Goal: Transaction & Acquisition: Purchase product/service

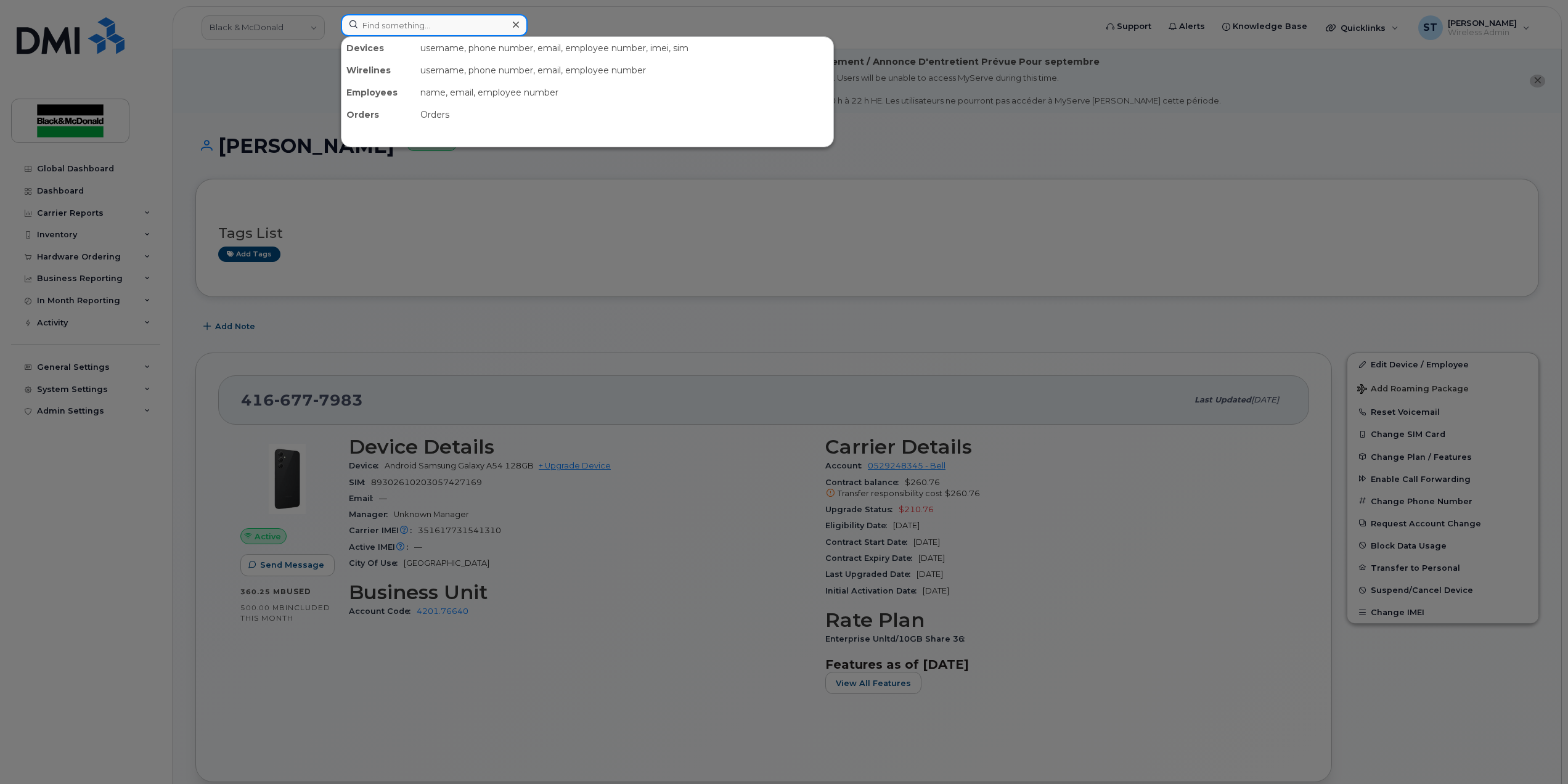
click at [357, 30] on input at bounding box center [434, 25] width 187 height 22
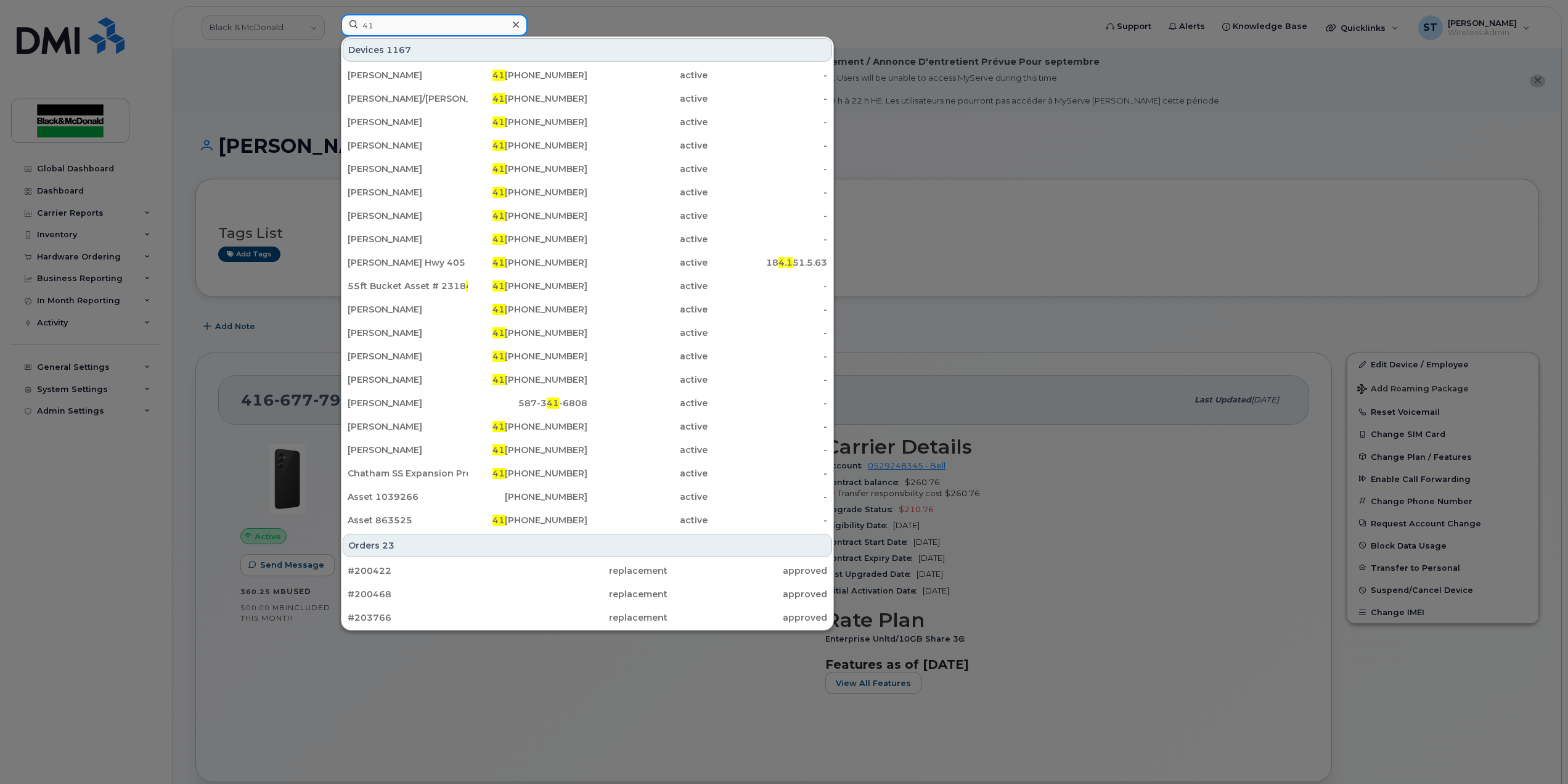
type input "4"
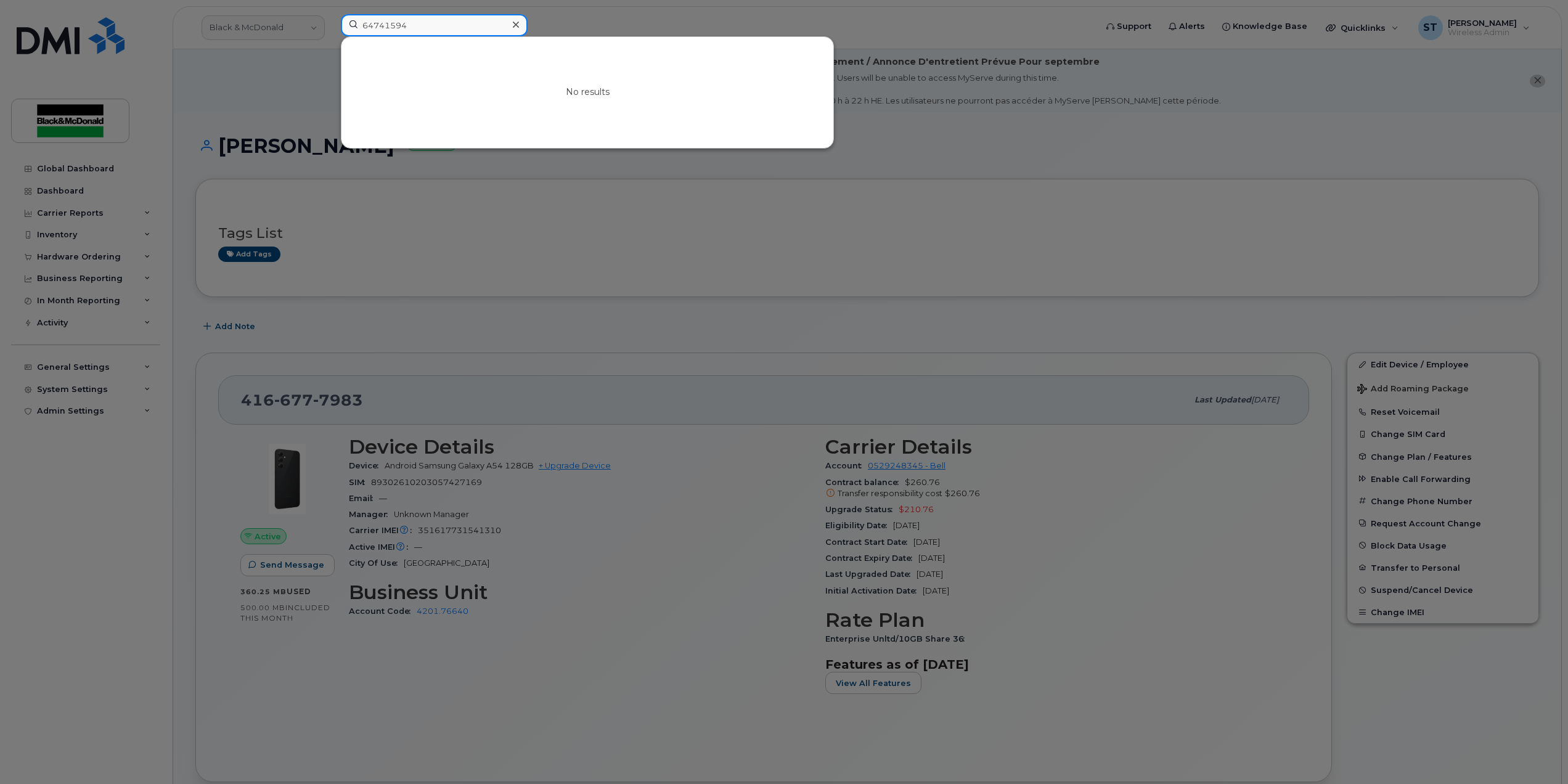
click at [431, 28] on input "64741594" at bounding box center [434, 25] width 187 height 22
click at [389, 31] on input "64741594" at bounding box center [434, 25] width 187 height 22
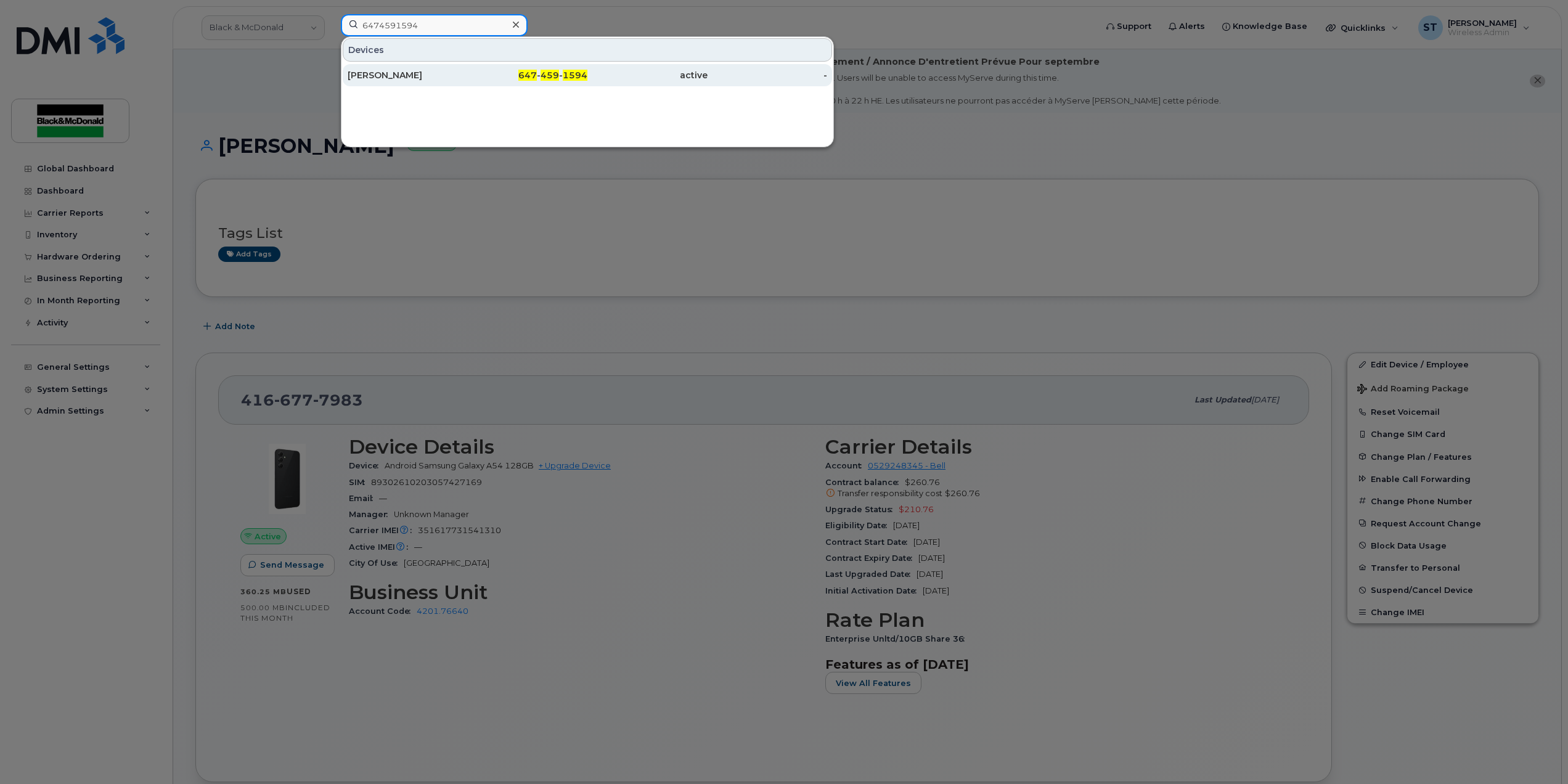
type input "6474591594"
click at [393, 72] on div "[PERSON_NAME]" at bounding box center [408, 75] width 120 height 12
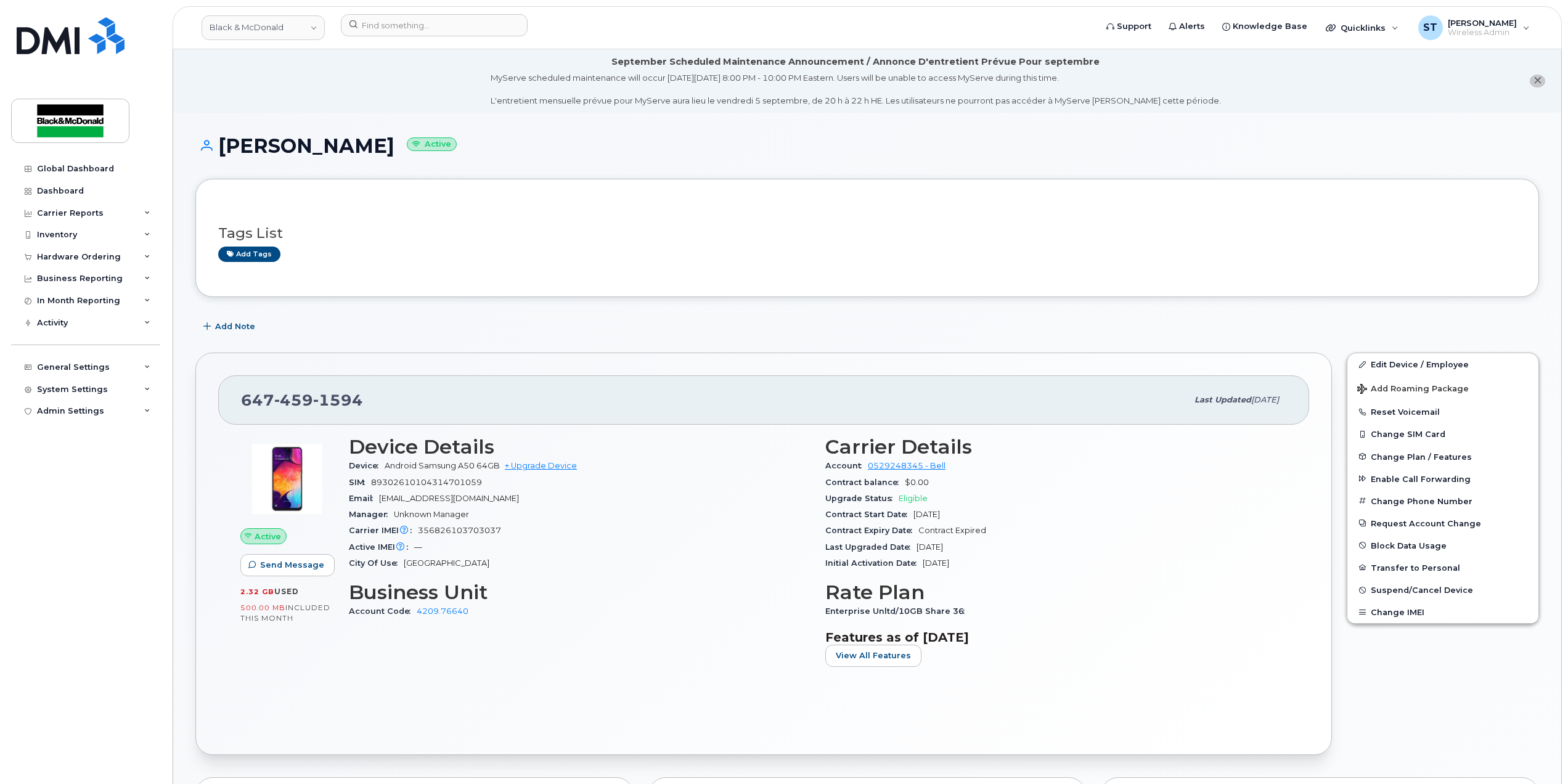
click at [718, 593] on h3 "Business Unit" at bounding box center [579, 592] width 462 height 22
click at [725, 658] on div "Device Details Device Android Samsung A50 64GB + Upgrade Device SIM 89302610104…" at bounding box center [579, 556] width 476 height 255
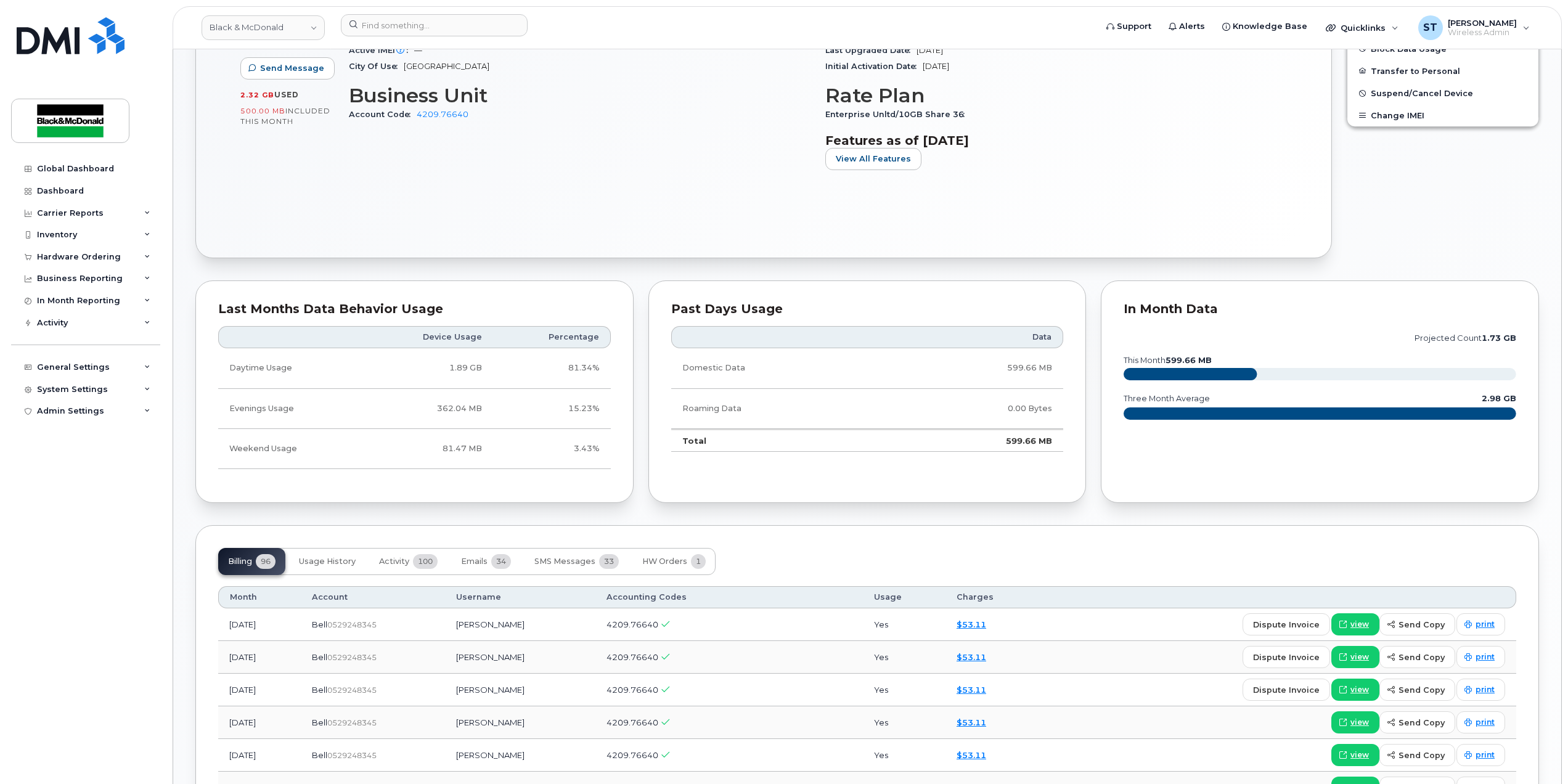
scroll to position [167, 0]
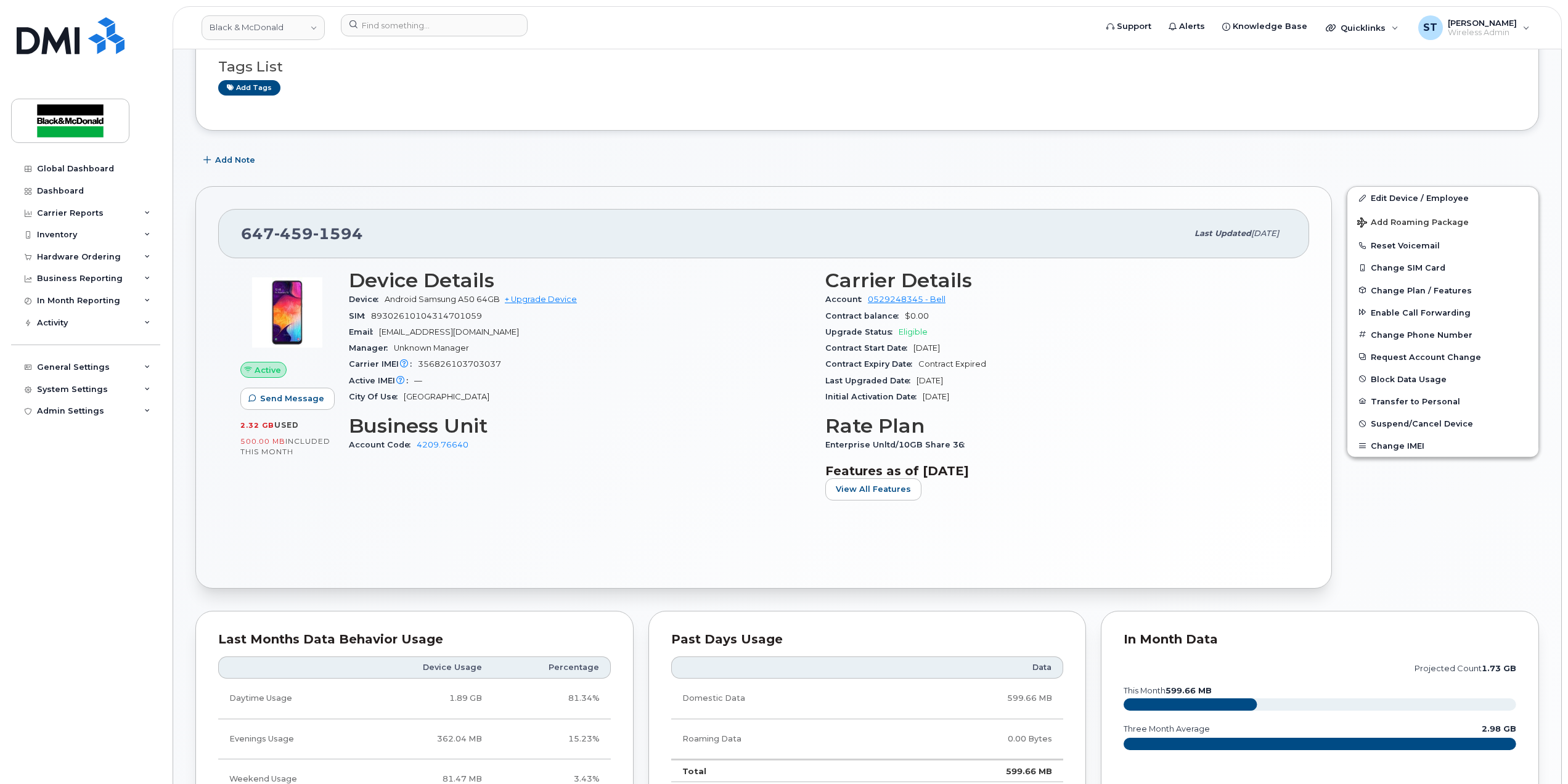
click at [723, 420] on h3 "Business Unit" at bounding box center [579, 425] width 462 height 22
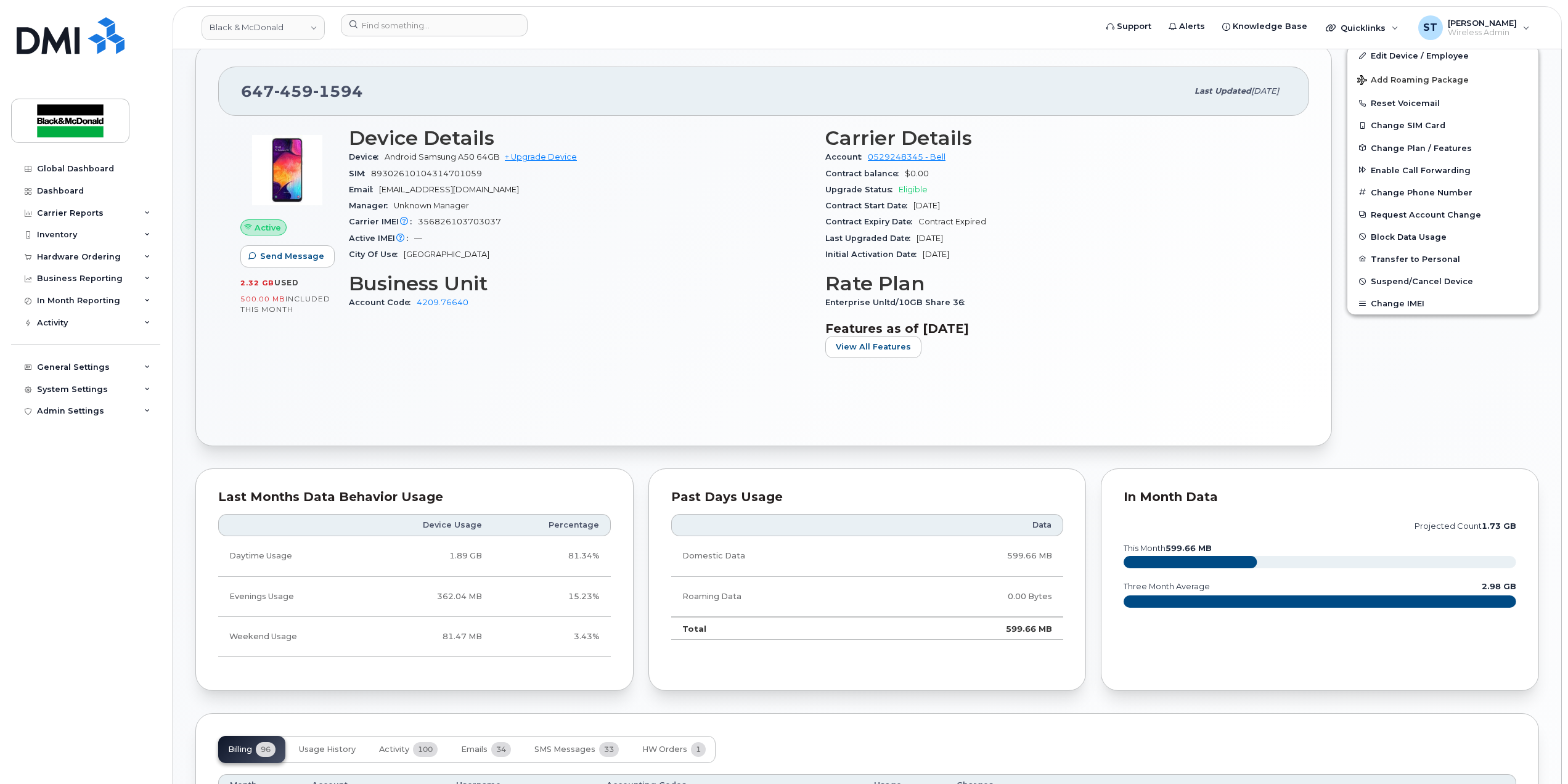
scroll to position [0, 0]
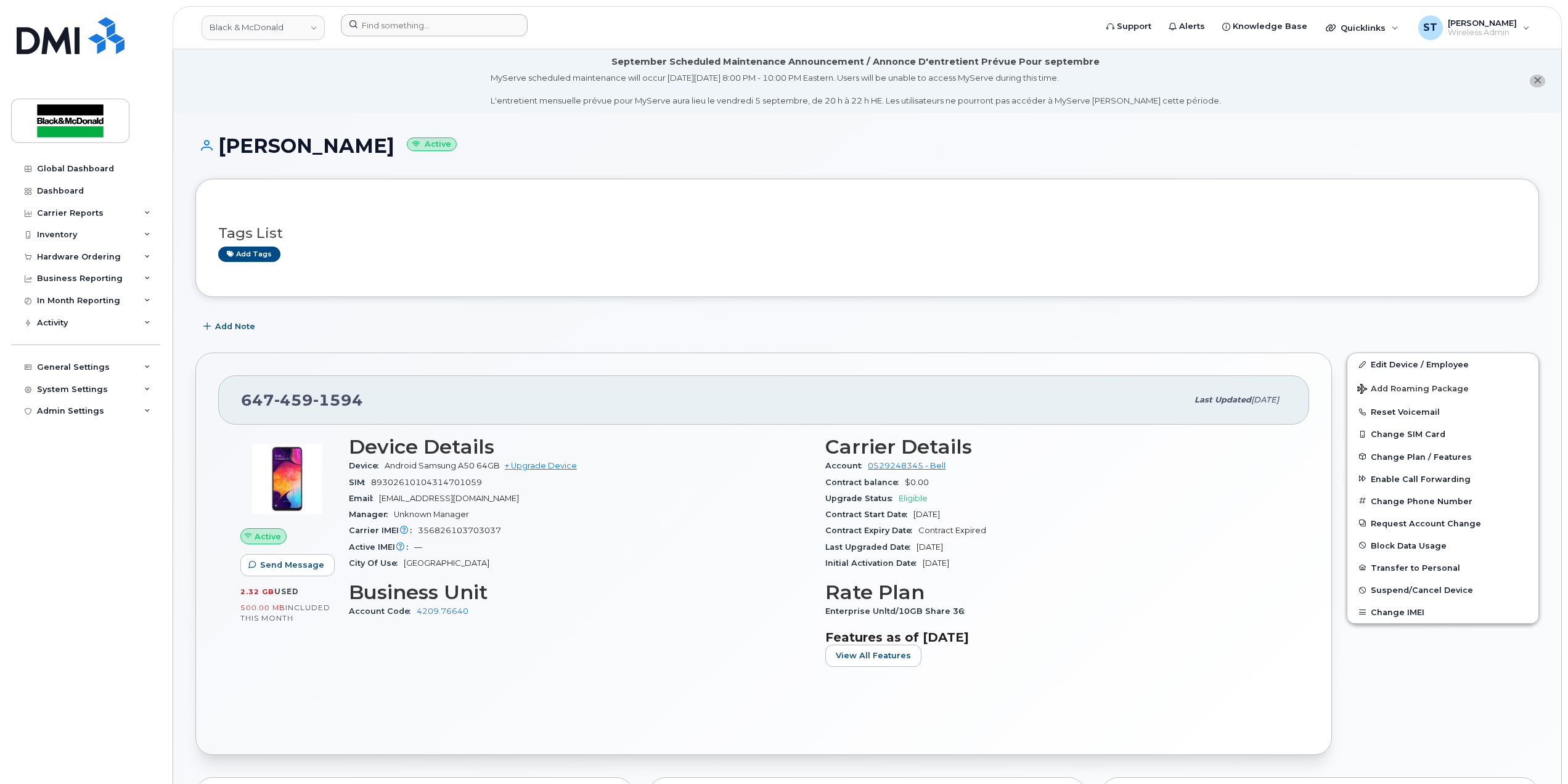
click at [410, 36] on div at bounding box center [715, 28] width 767 height 27
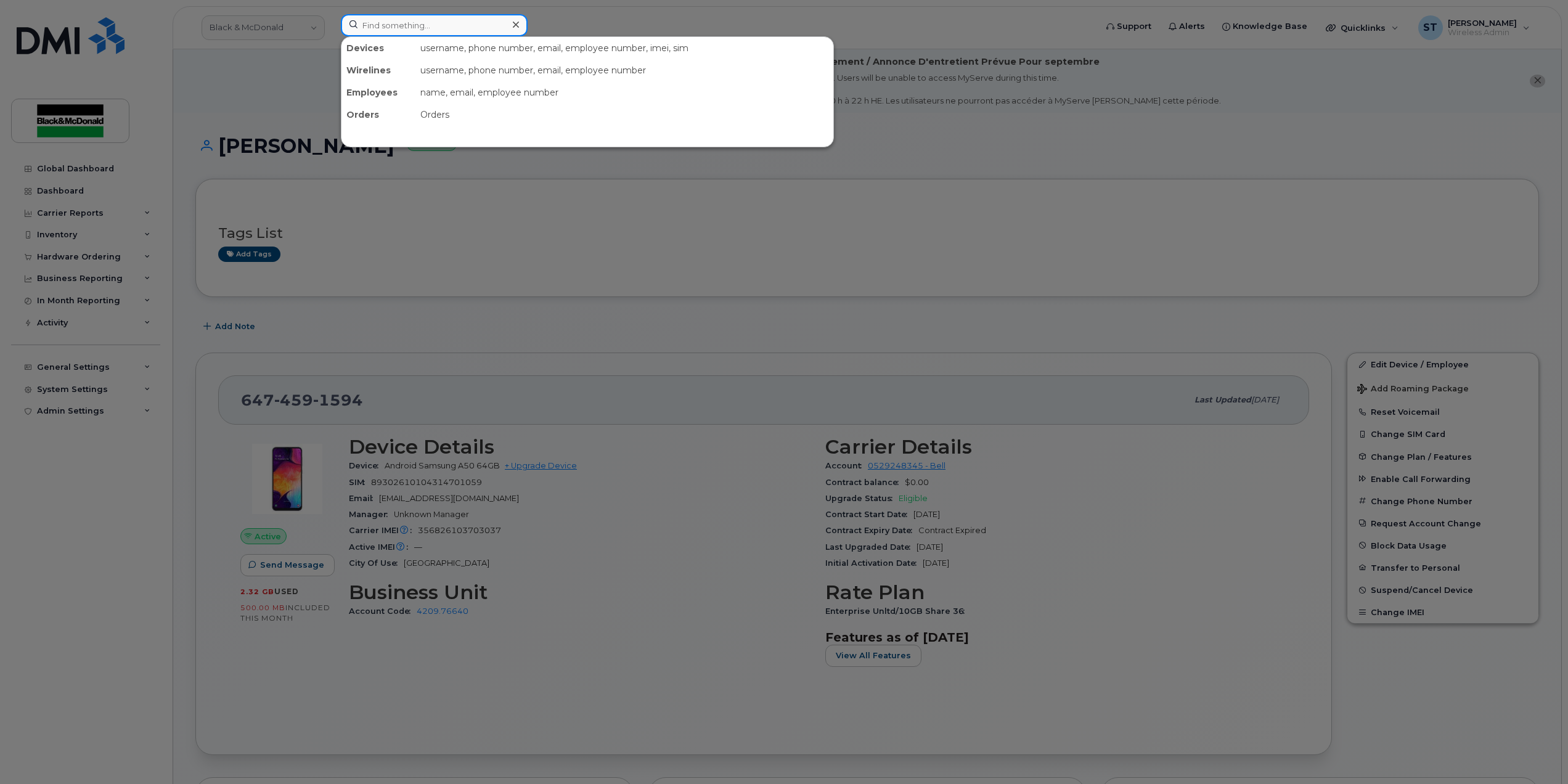
click at [489, 23] on input at bounding box center [434, 25] width 187 height 22
paste input "Daniel Suarez"
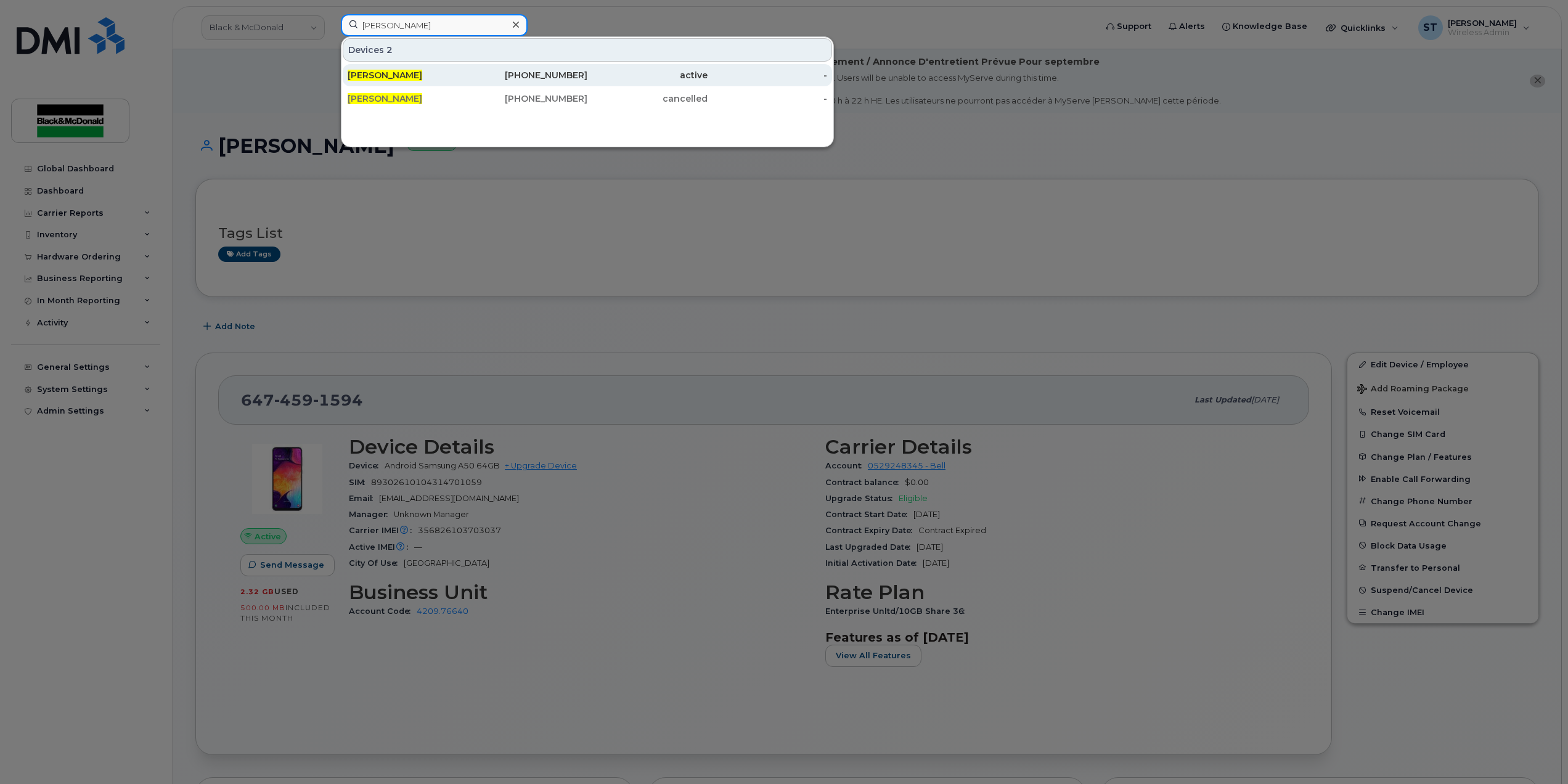
type input "Daniel Suarez"
click at [447, 78] on div "Daniel Suarez" at bounding box center [408, 75] width 120 height 12
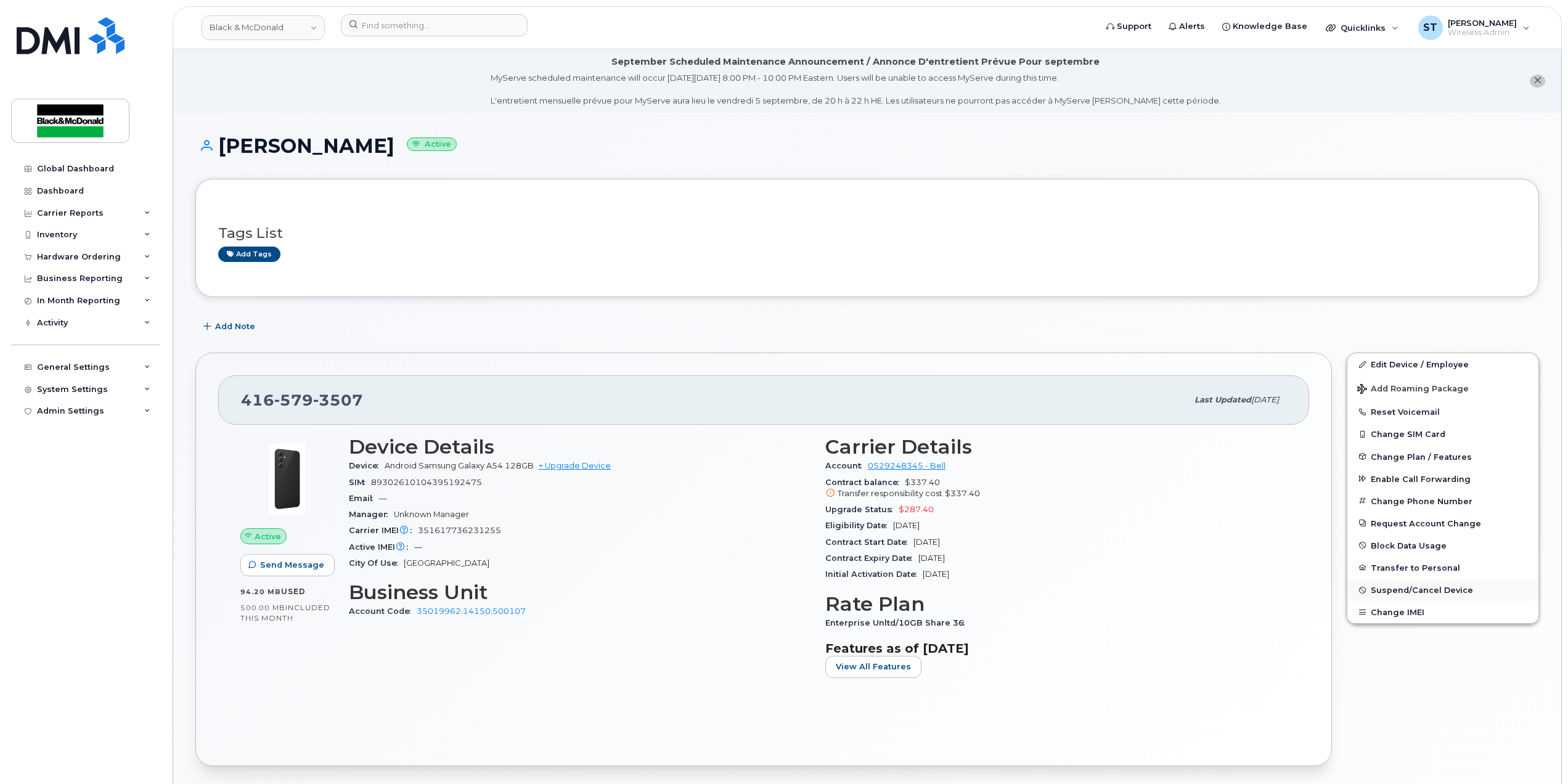
click at [1401, 595] on span "Suspend/Cancel Device" at bounding box center [1422, 590] width 102 height 9
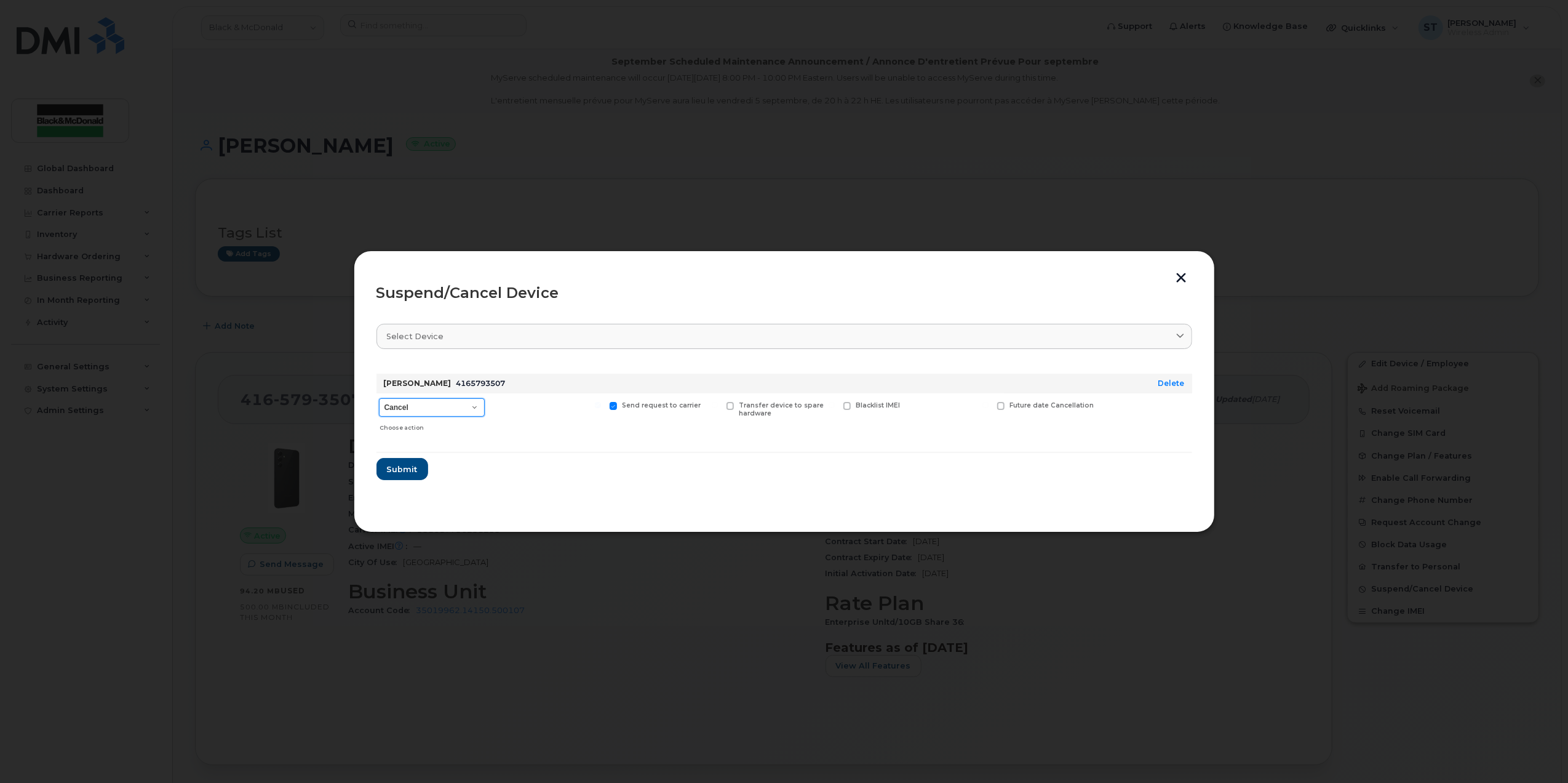
click at [396, 412] on select "Cancel Suspend - Extend Suspension Suspend - Reduced Rate Suspend - Full Rate S…" at bounding box center [432, 407] width 106 height 19
select select "[object Object]"
click at [379, 398] on select "Cancel Suspend - Extend Suspension Suspend - Reduced Rate Suspend - Full Rate S…" at bounding box center [432, 407] width 106 height 19
drag, startPoint x: 409, startPoint y: 471, endPoint x: 643, endPoint y: 582, distance: 259.0
click at [411, 471] on span "Submit" at bounding box center [401, 469] width 31 height 12
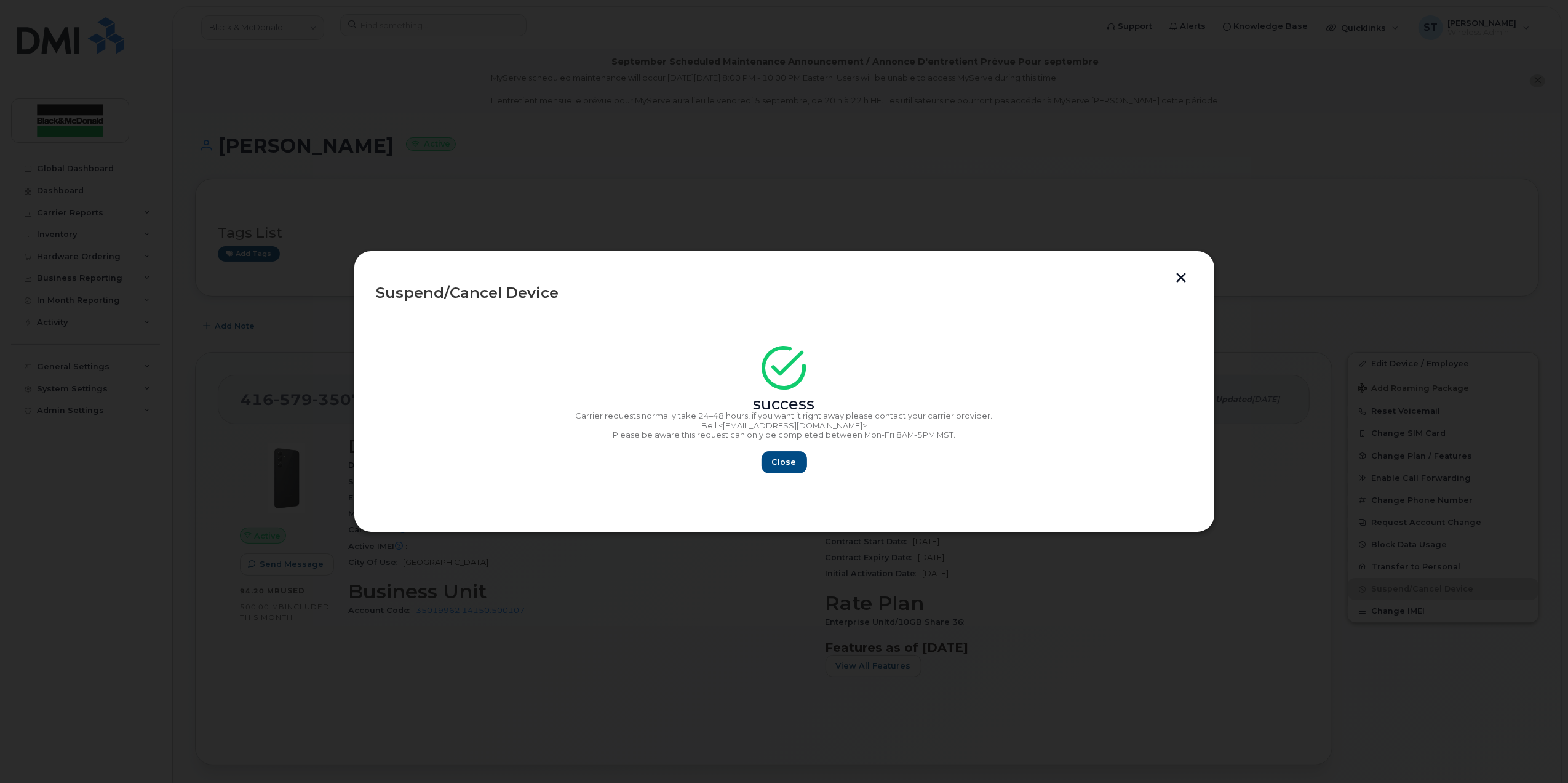
click at [1177, 279] on button "button" at bounding box center [1182, 279] width 19 height 13
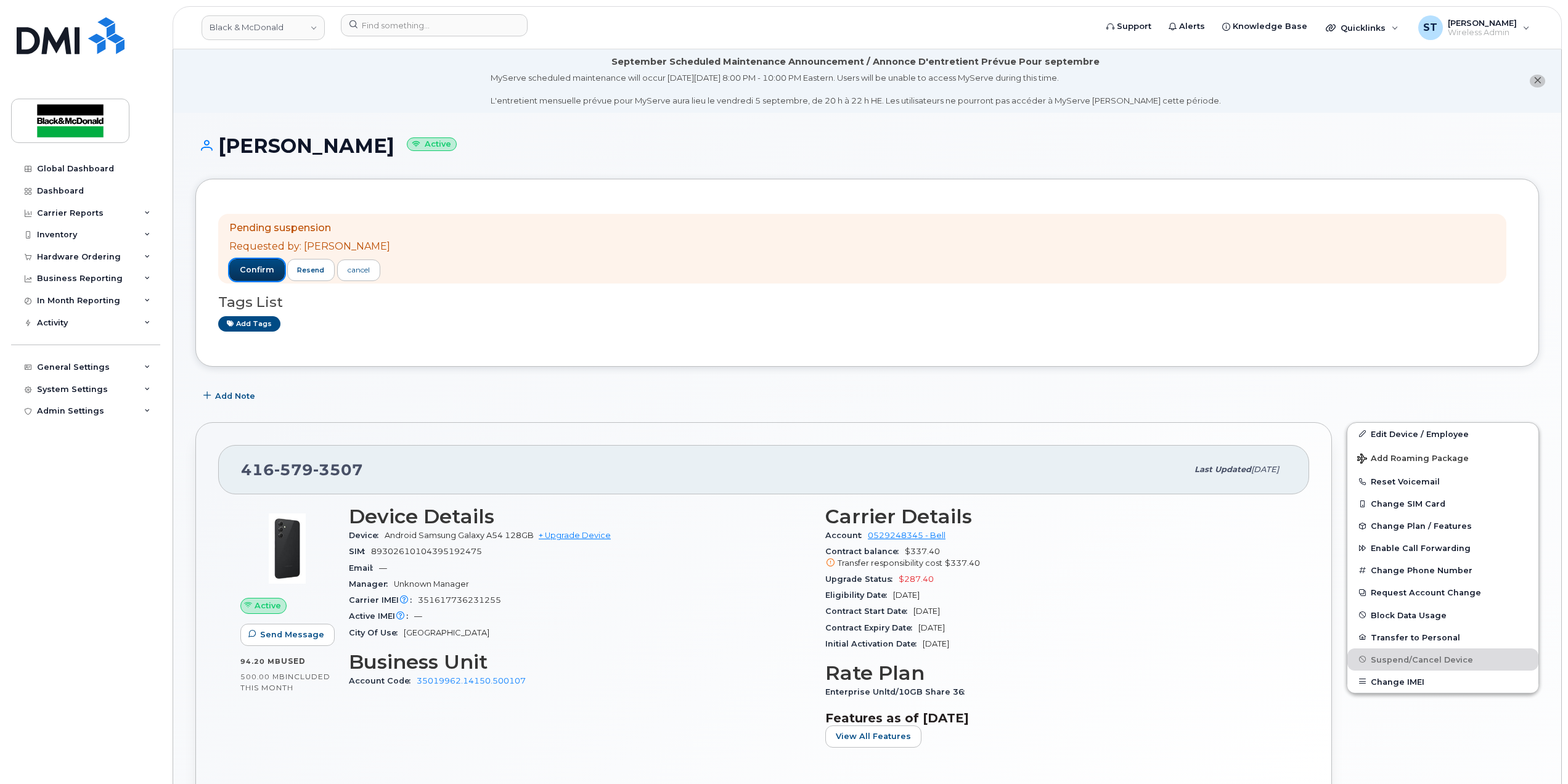
click at [244, 262] on button "confirm" at bounding box center [257, 270] width 56 height 22
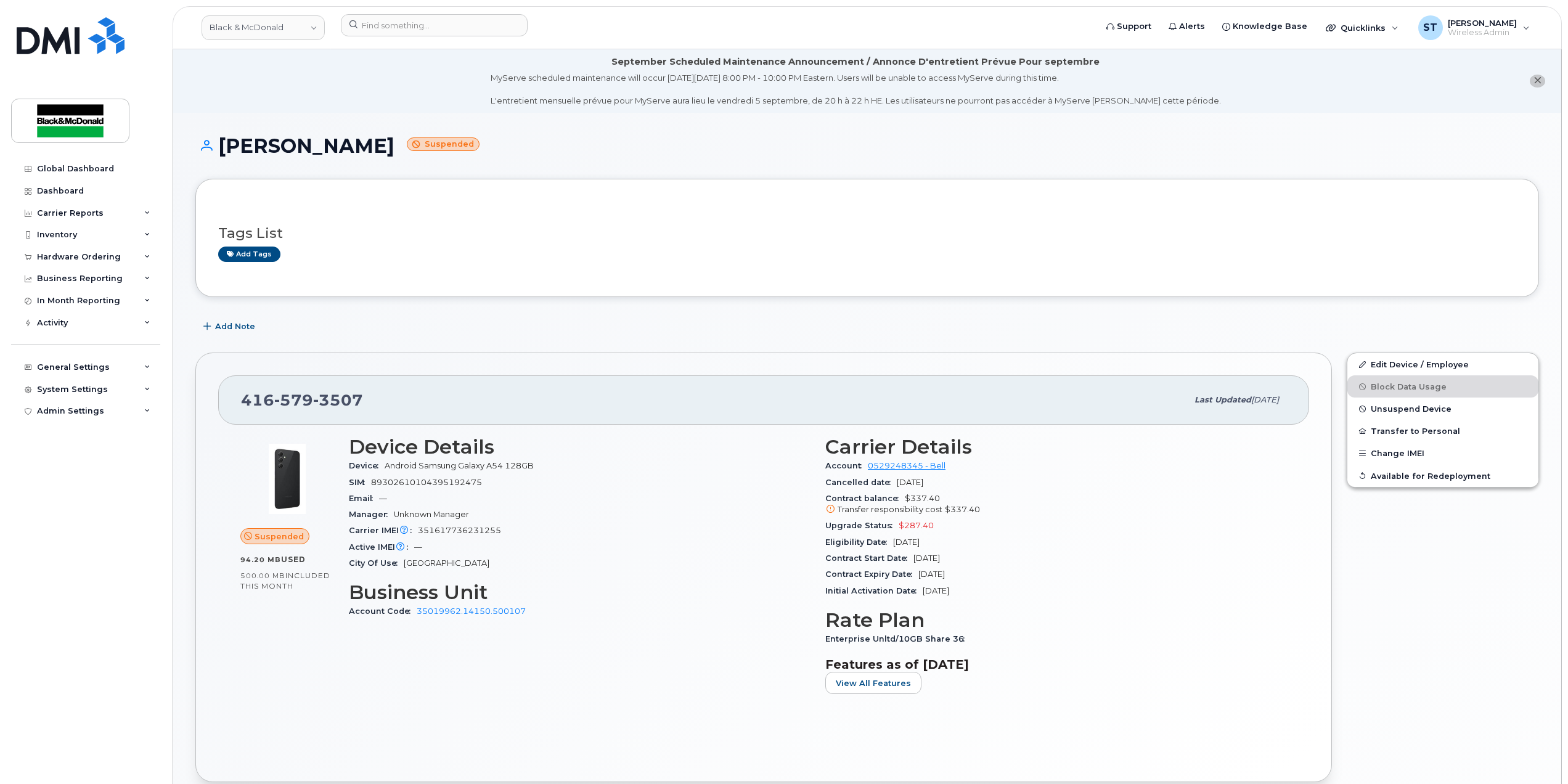
click at [511, 113] on div "[PERSON_NAME] Suspended Tags List Add tags Add Note [PHONE_NUMBER] Last updated…" at bounding box center [867, 714] width 1388 height 1202
click at [435, 25] on input at bounding box center [434, 25] width 187 height 22
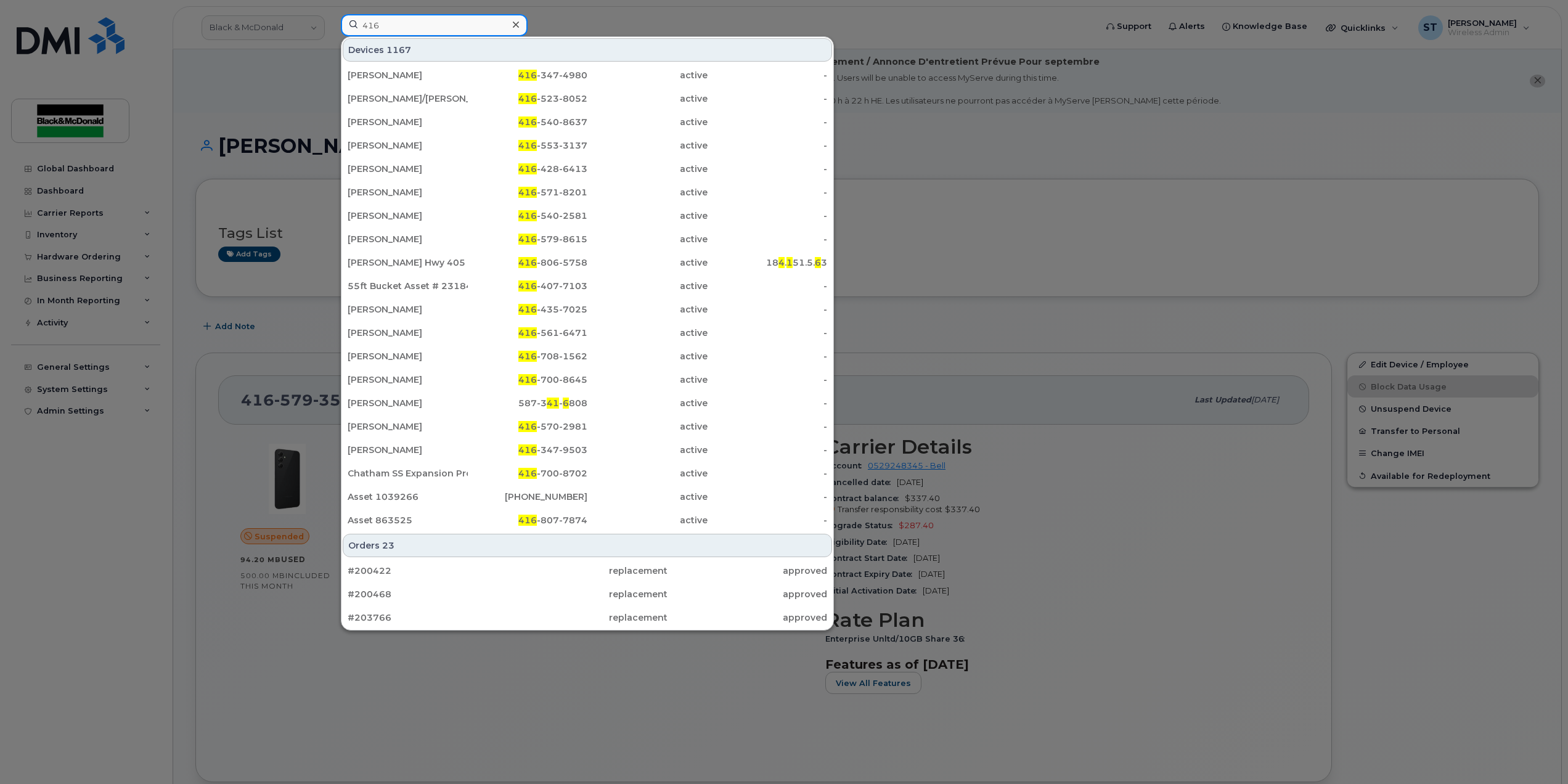
drag, startPoint x: 422, startPoint y: 20, endPoint x: 282, endPoint y: 20, distance: 140.0
click at [331, 20] on div "416 Devices 1167 Leila Samar 416 -347-4980 active - Mark Dmytraszko/Finch Lrt S…" at bounding box center [715, 28] width 767 height 27
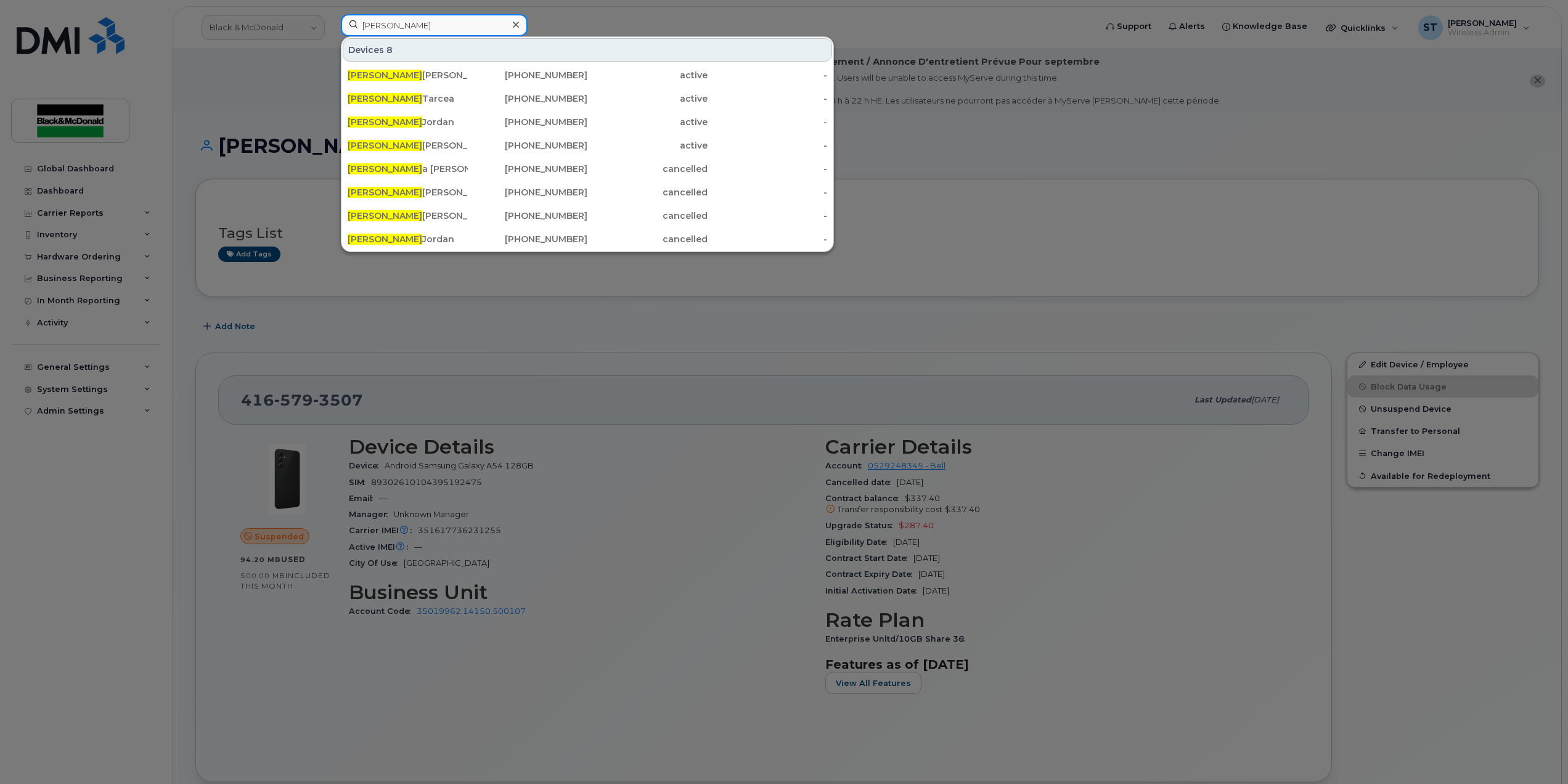
drag, startPoint x: 417, startPoint y: 22, endPoint x: 306, endPoint y: 27, distance: 111.1
click at [331, 28] on div "shawn Devices 8 Shawn Adams 437-440-5480 active - Shawn Tarcea 647-459-1594 act…" at bounding box center [715, 28] width 767 height 27
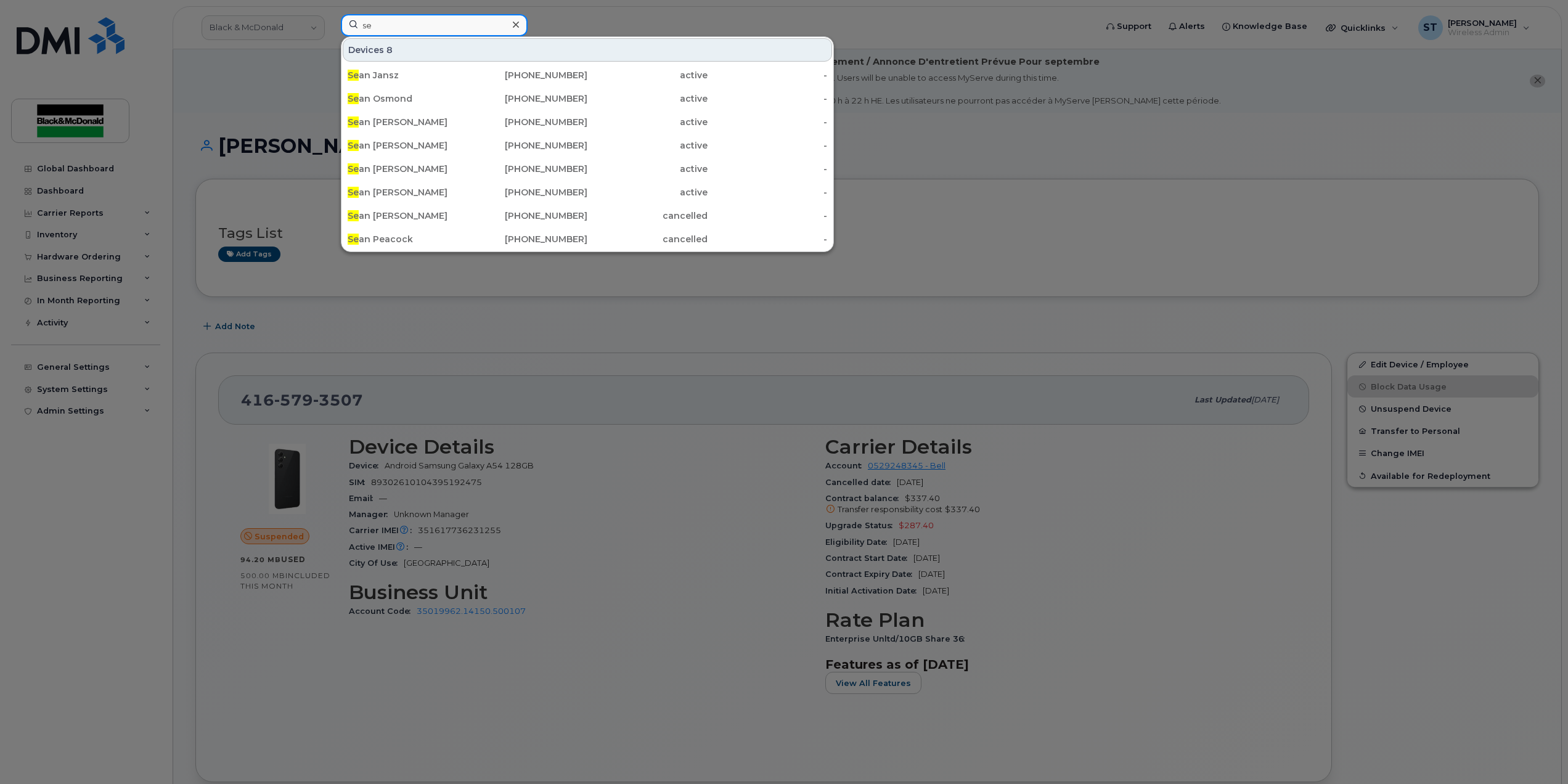
type input "s"
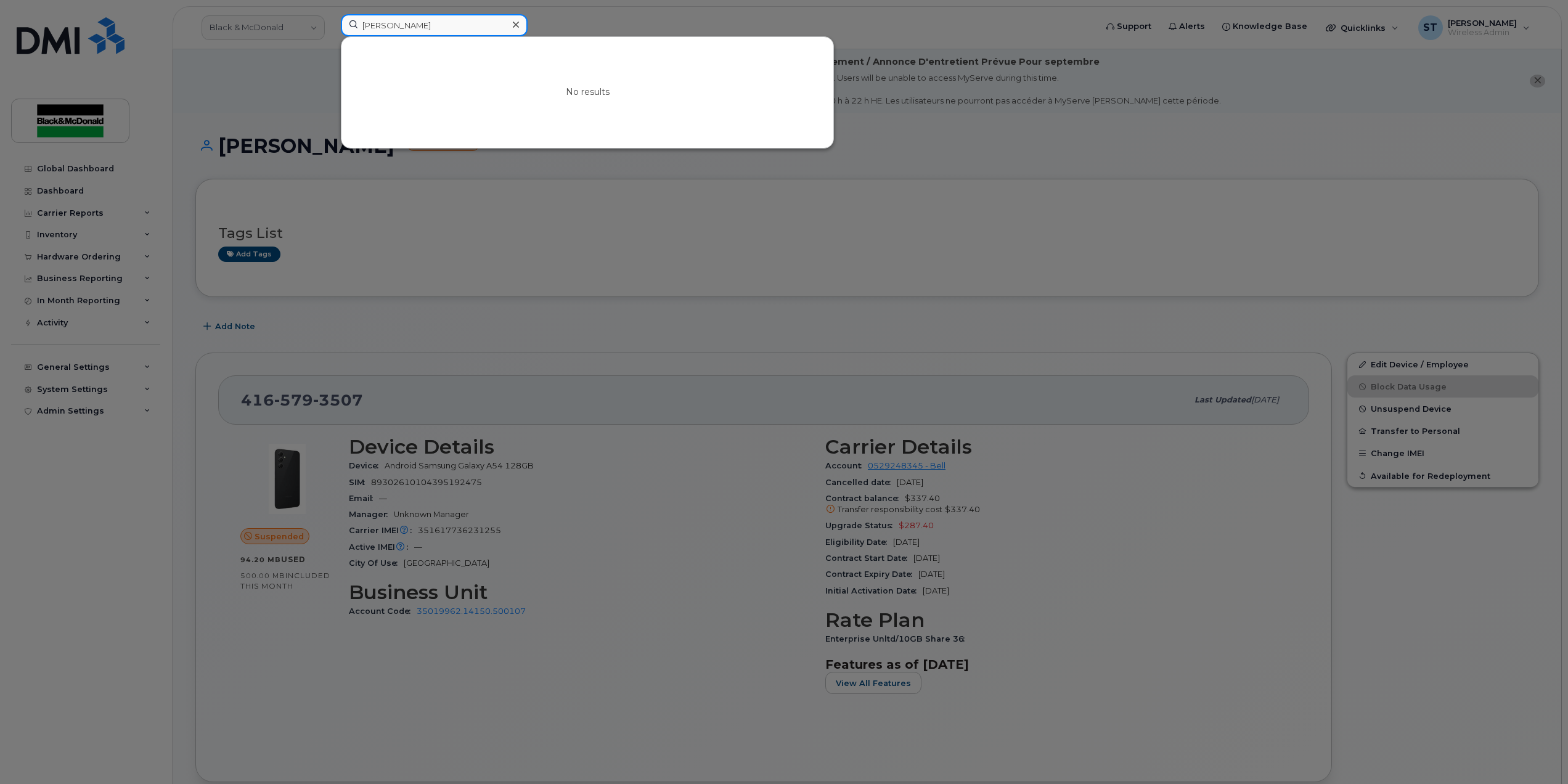
click at [426, 23] on input "shawn t" at bounding box center [434, 25] width 187 height 22
type input "shawn"
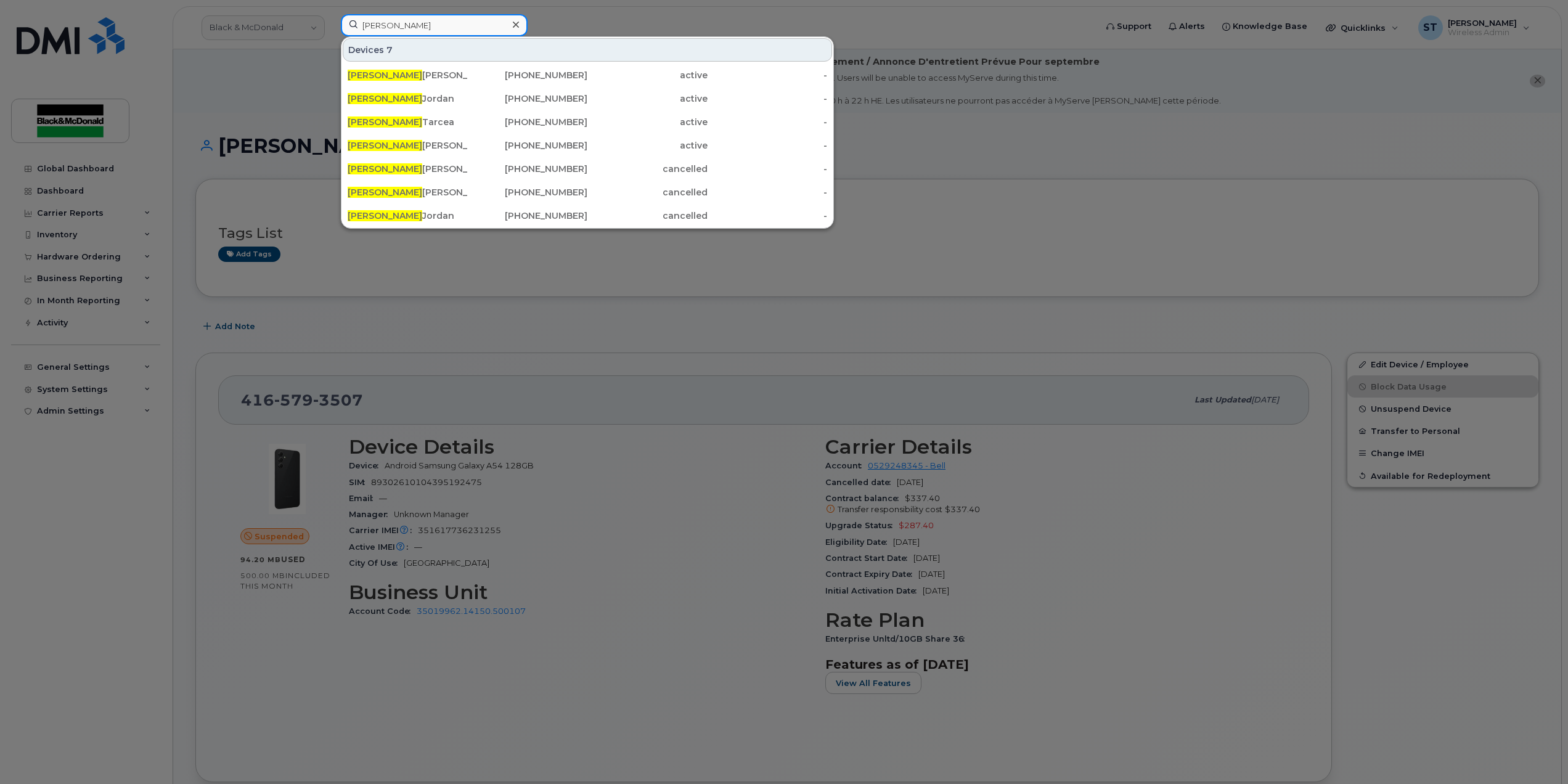
drag, startPoint x: 390, startPoint y: 18, endPoint x: 183, endPoint y: 14, distance: 207.0
click at [331, 14] on div "shawn Devices 7 Shawn Adams 437-441-6537 active - Shawn Jordan 437-429-1239 act…" at bounding box center [715, 28] width 767 height 27
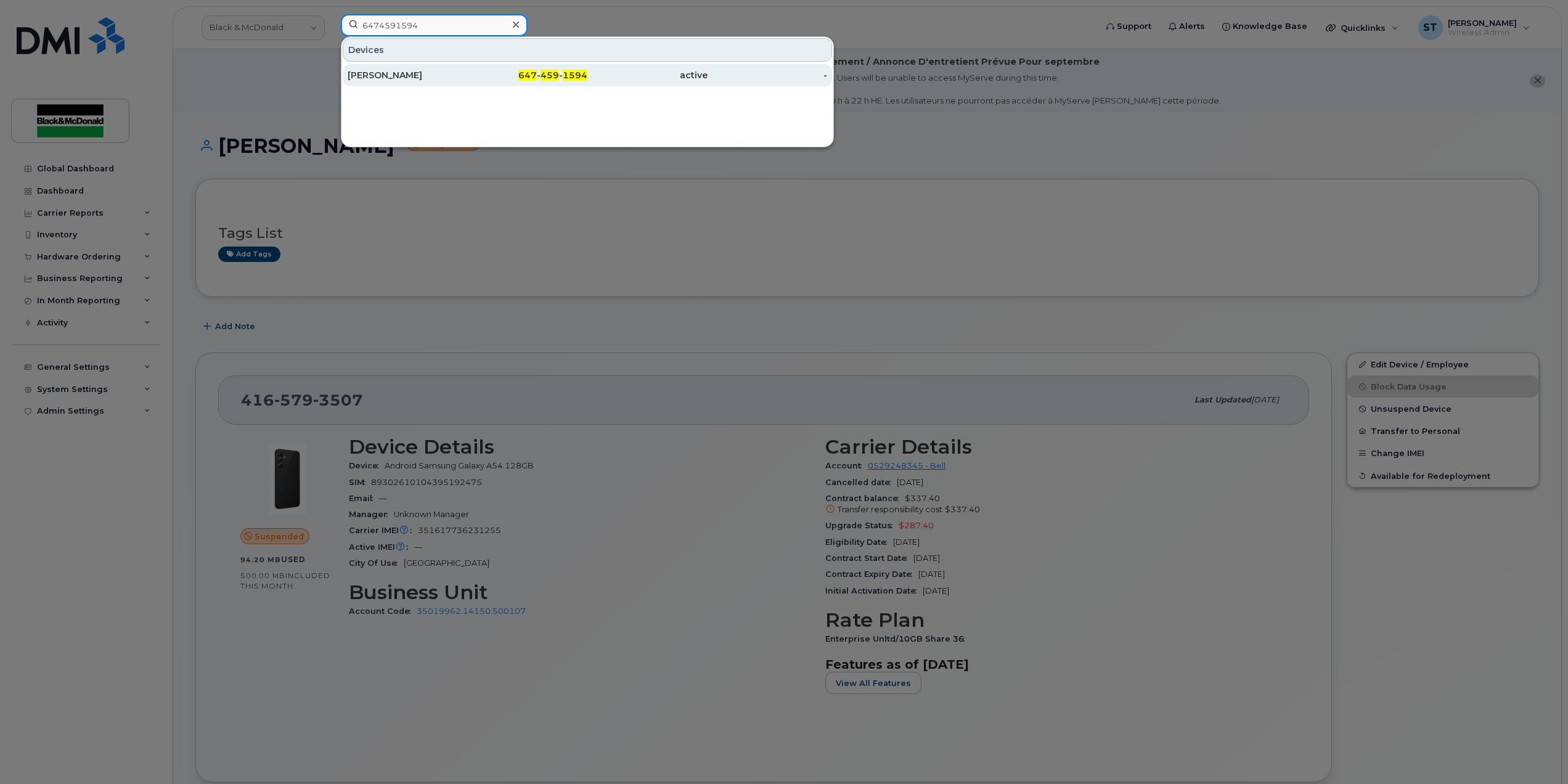
type input "6474591594"
click at [386, 74] on div "Shawn Tarcea" at bounding box center [408, 75] width 120 height 12
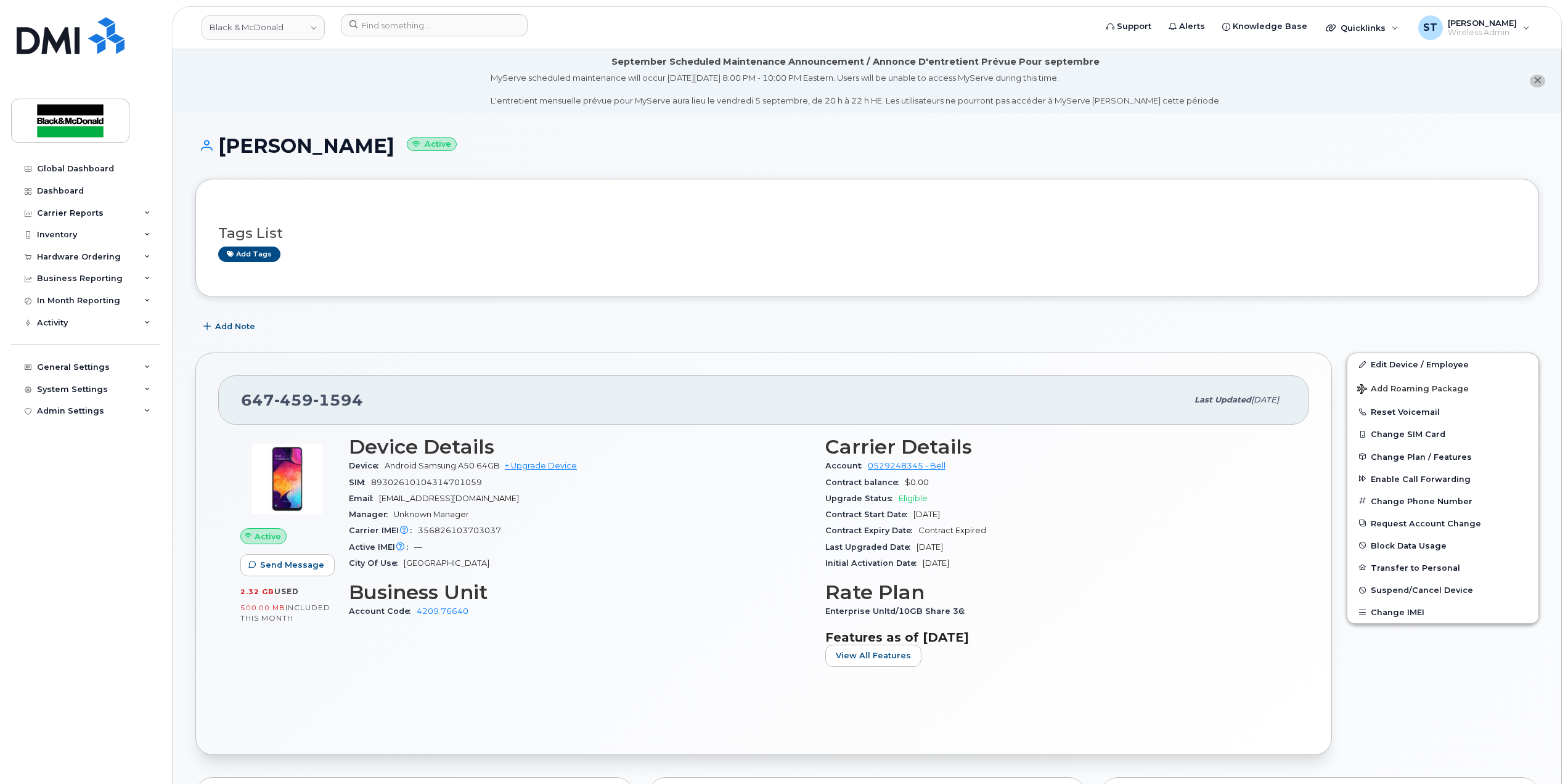
click at [534, 473] on div "Device Android Samsung A50 64GB + Upgrade Device" at bounding box center [579, 466] width 462 height 16
click at [540, 462] on link "+ Upgrade Device" at bounding box center [540, 465] width 72 height 9
drag, startPoint x: 390, startPoint y: 398, endPoint x: 238, endPoint y: 397, distance: 152.0
click at [238, 397] on div "647 459 1594 Last updated Nov 07, 2023" at bounding box center [763, 400] width 1091 height 49
copy span "647 459 1594"
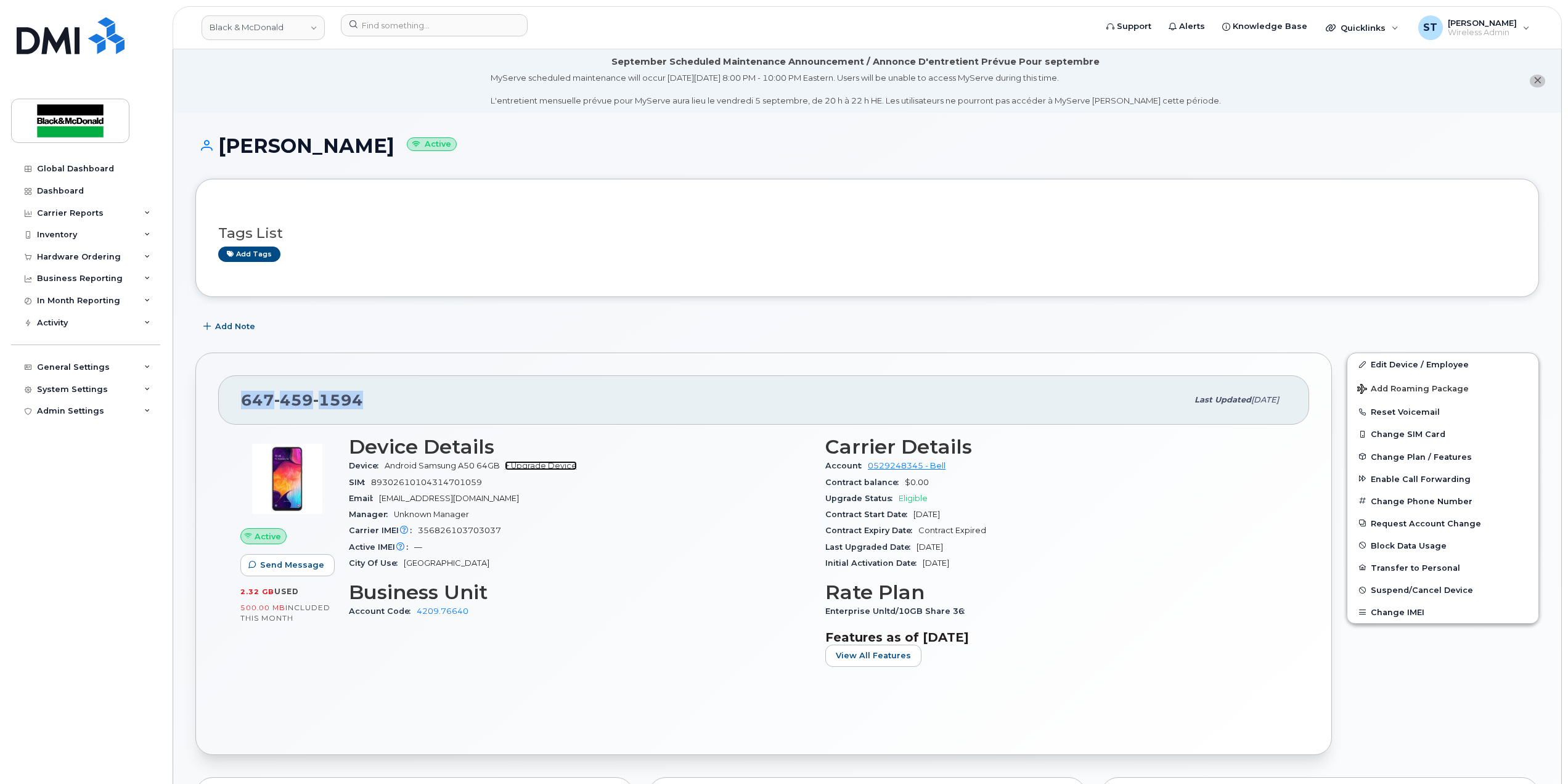
drag, startPoint x: 556, startPoint y: 467, endPoint x: 567, endPoint y: 464, distance: 11.4
click at [555, 466] on link "+ Upgrade Device" at bounding box center [540, 465] width 72 height 9
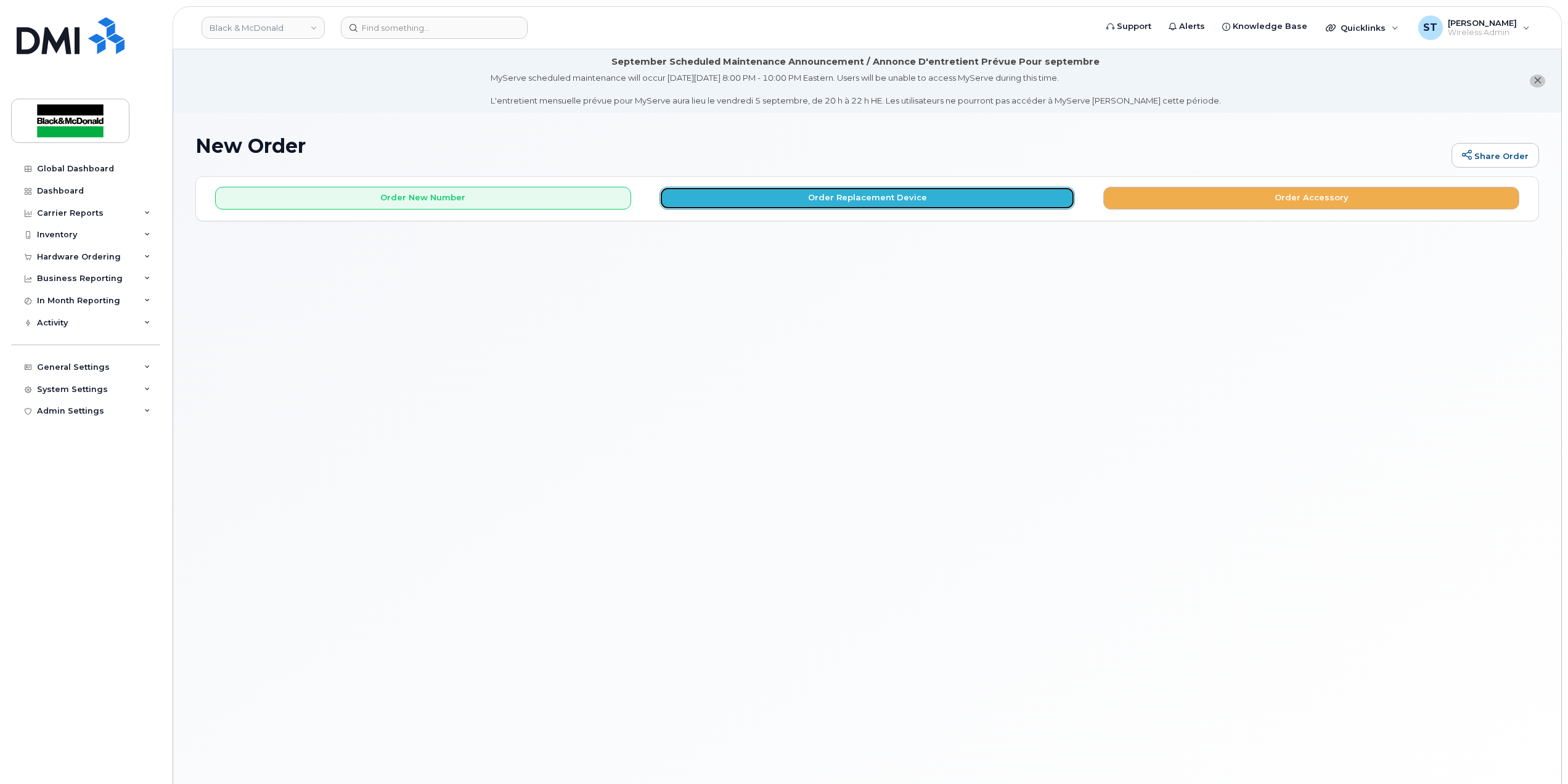
click at [850, 188] on button "Order Replacement Device" at bounding box center [868, 198] width 416 height 22
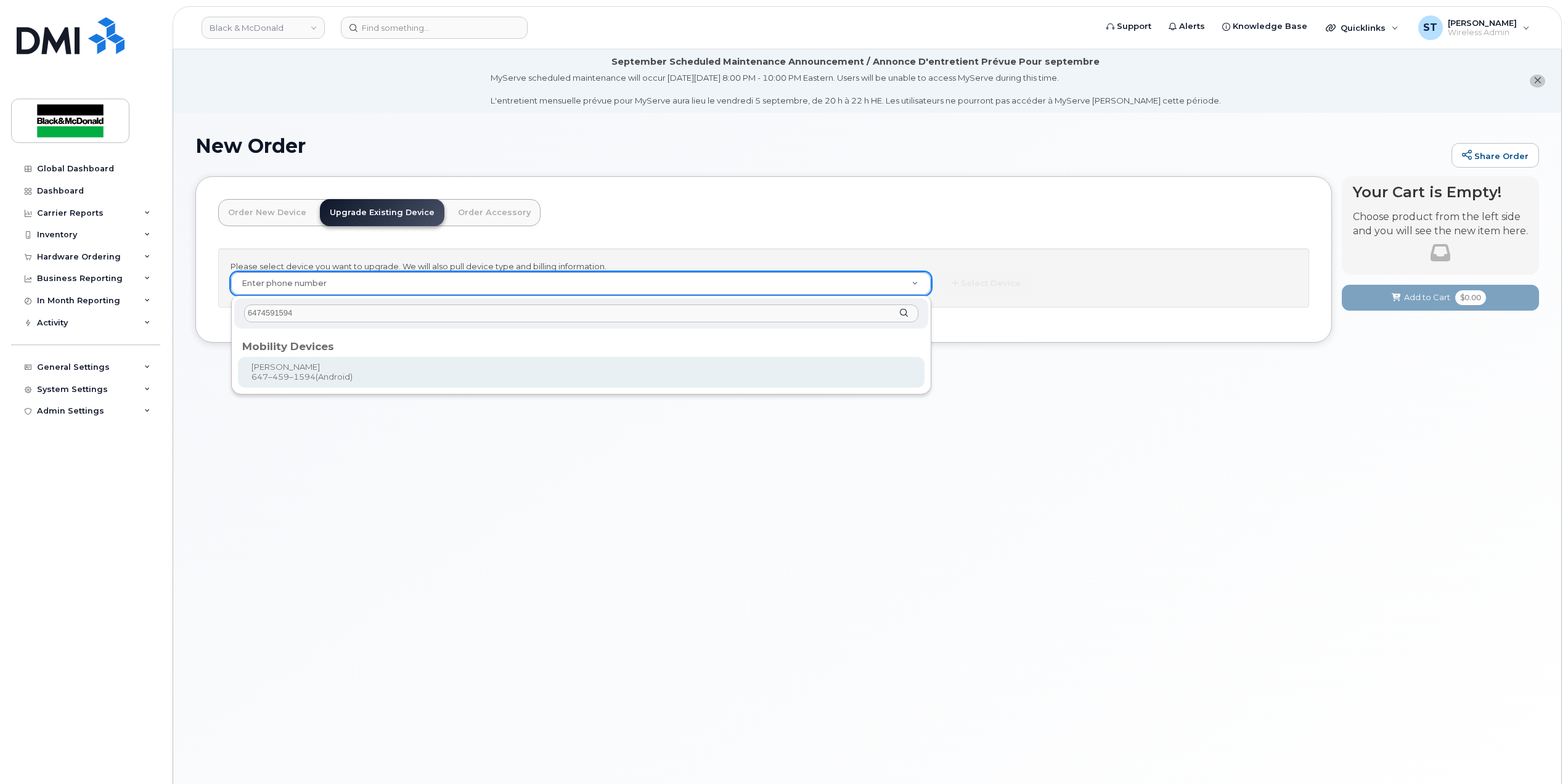
type input "6474591594"
type input "343046"
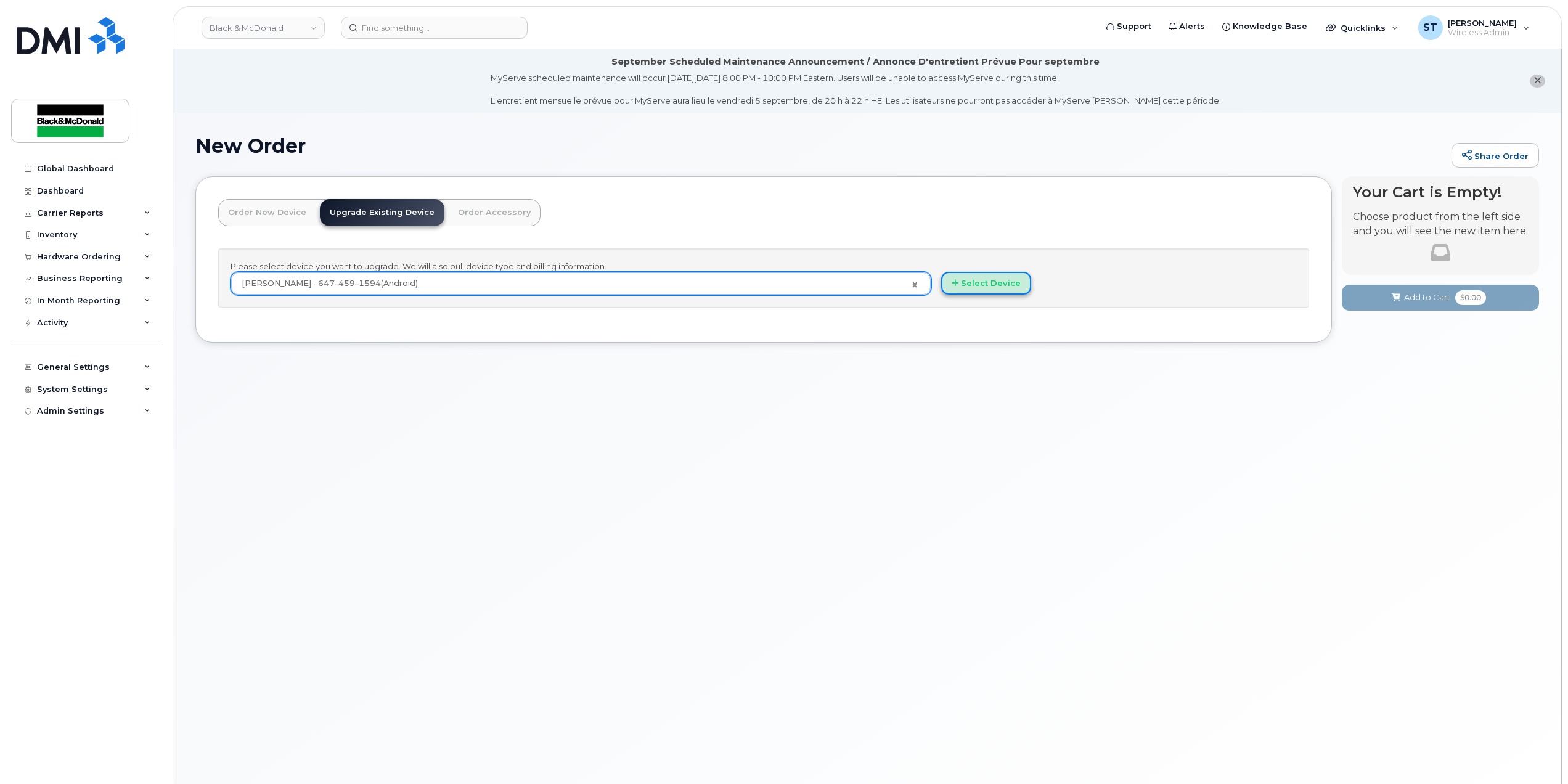
click at [984, 291] on button "Select Device" at bounding box center [987, 283] width 90 height 22
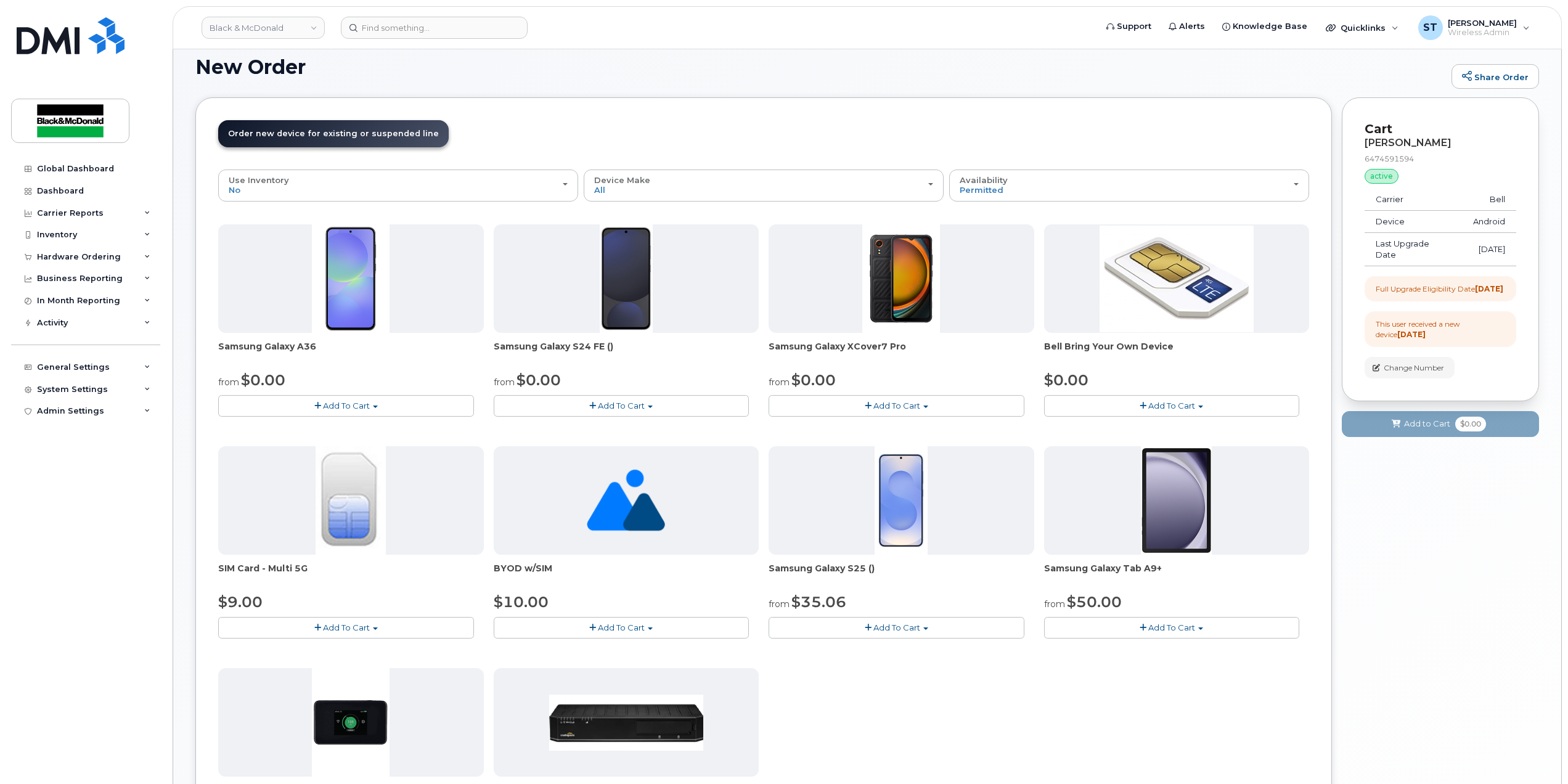
scroll to position [74, 0]
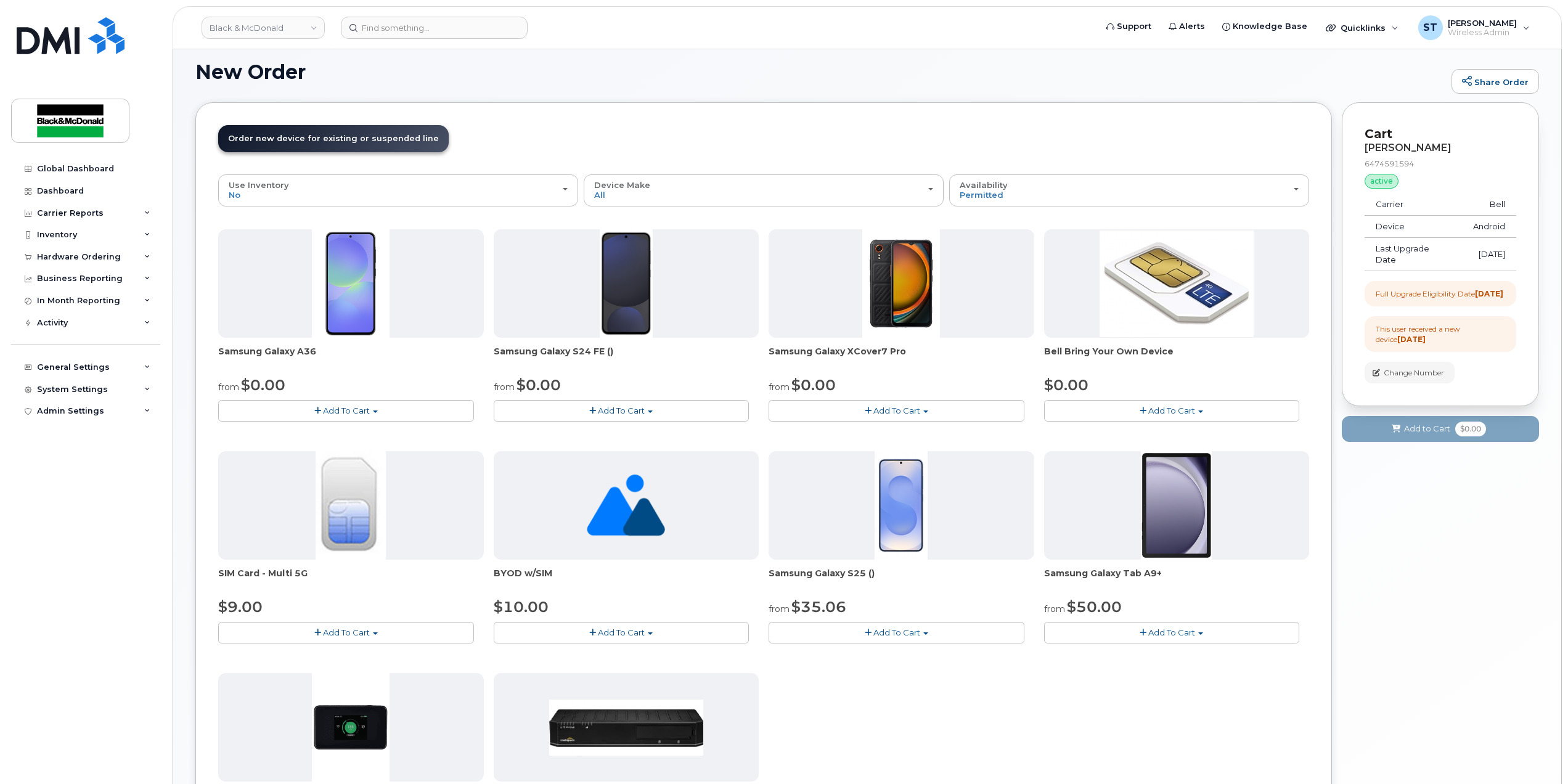
click at [360, 410] on span "Add To Cart" at bounding box center [347, 411] width 47 height 10
click at [352, 433] on link "$0.00 - 3 year term - voice & data plan" at bounding box center [310, 433] width 178 height 15
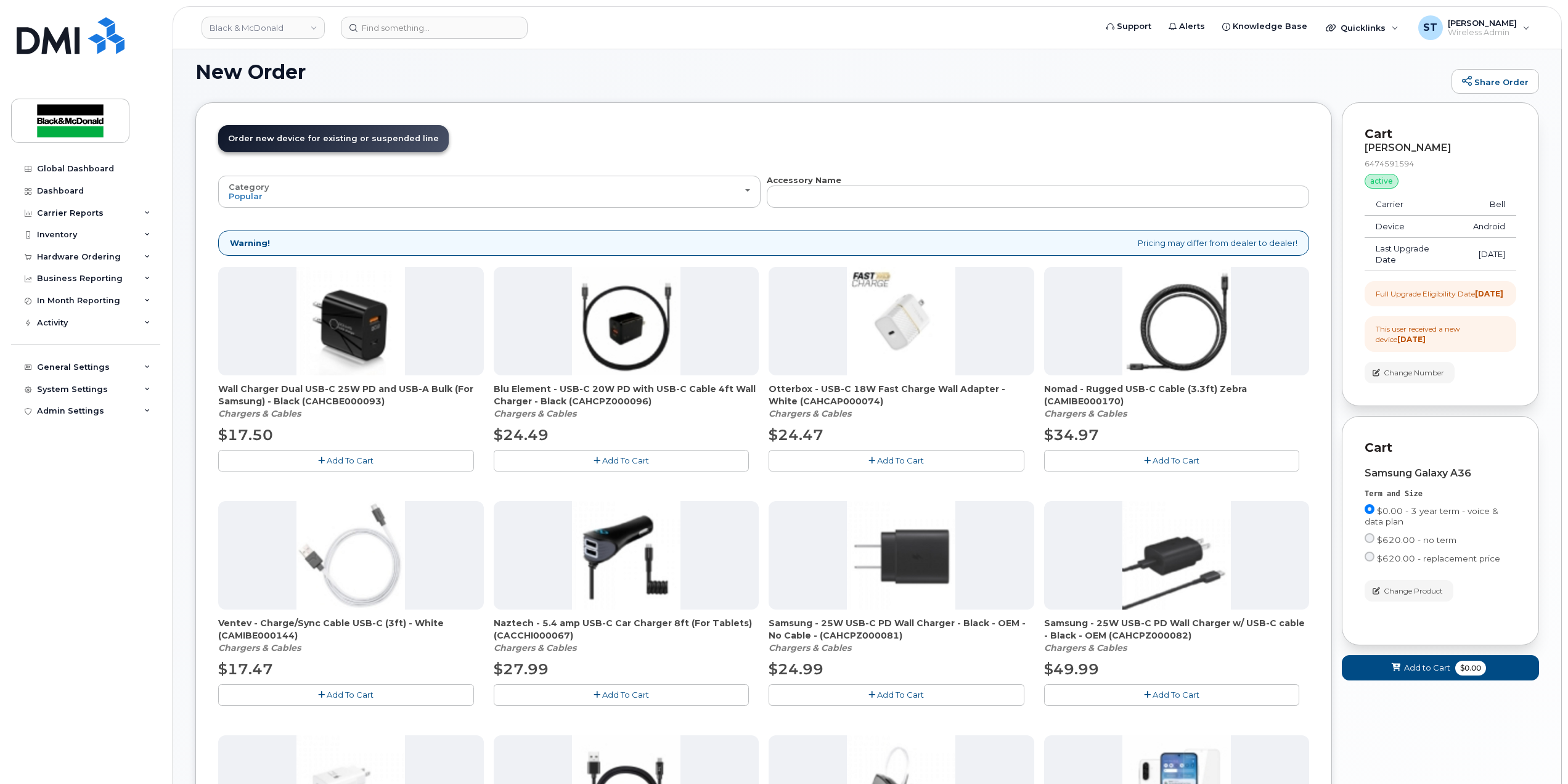
click at [376, 456] on button "Add To Cart" at bounding box center [346, 461] width 256 height 22
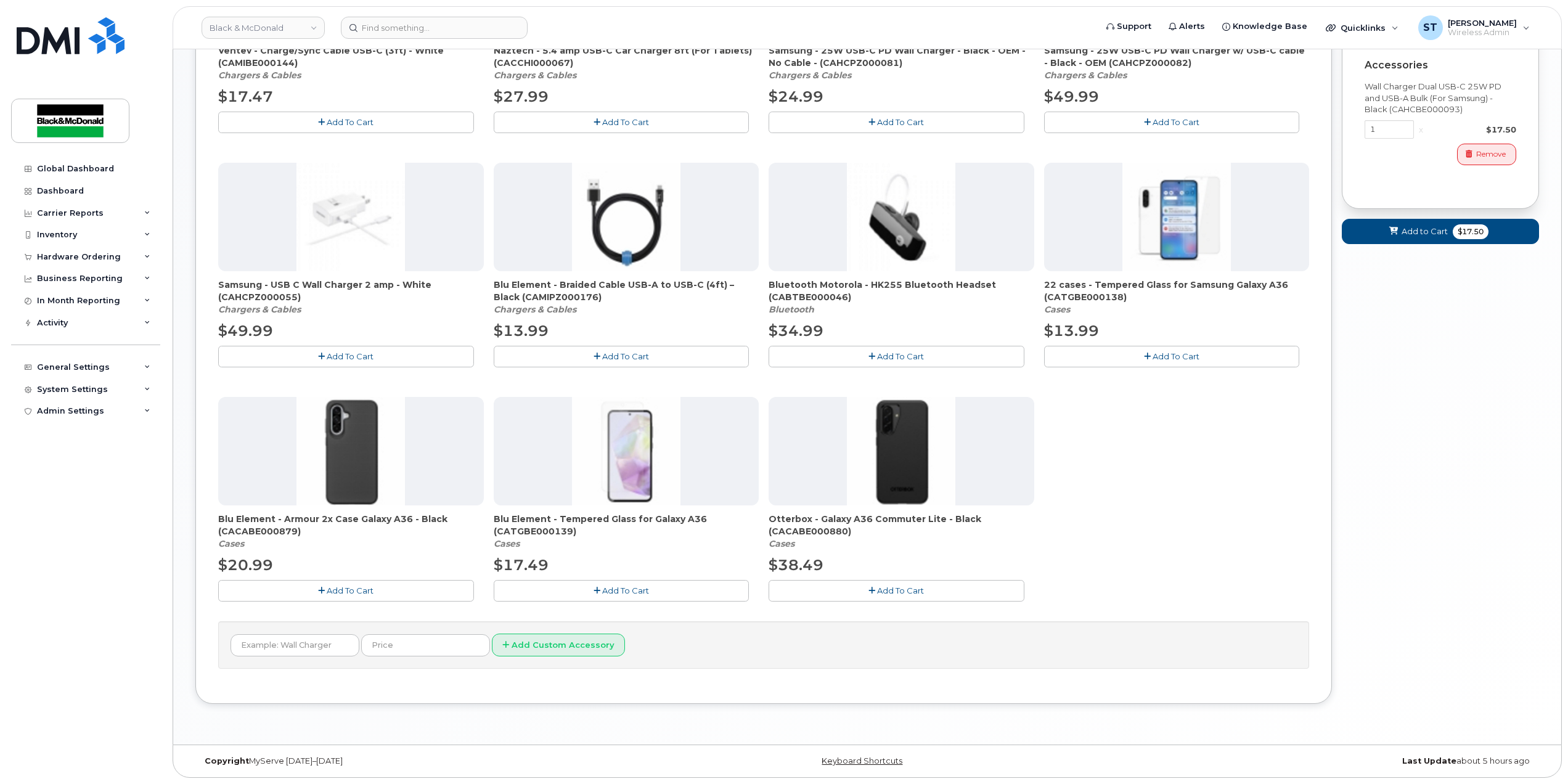
scroll to position [649, 0]
click at [853, 590] on button "Add To Cart" at bounding box center [896, 591] width 256 height 22
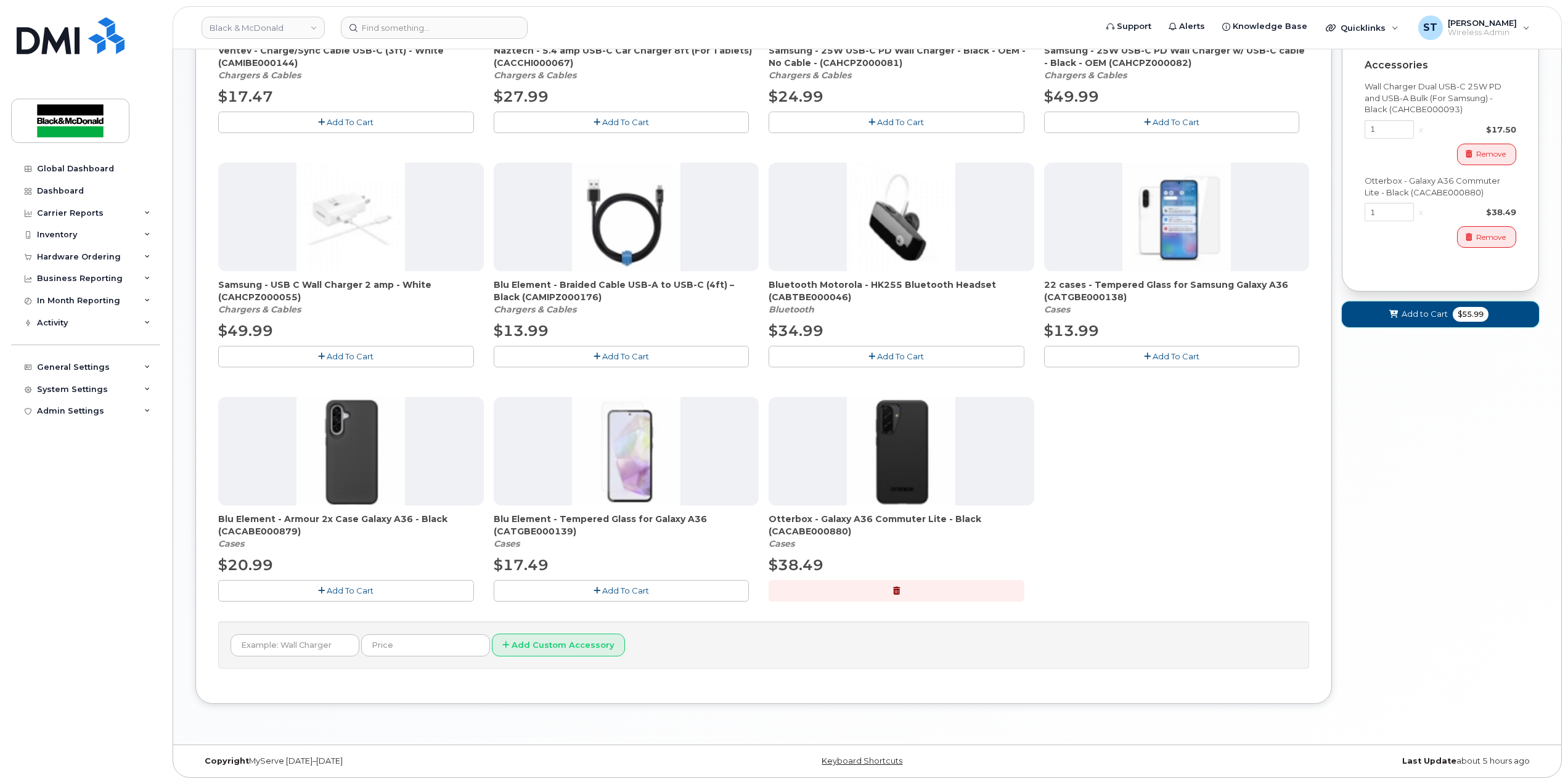
click at [1409, 320] on span "Add to Cart" at bounding box center [1425, 314] width 46 height 12
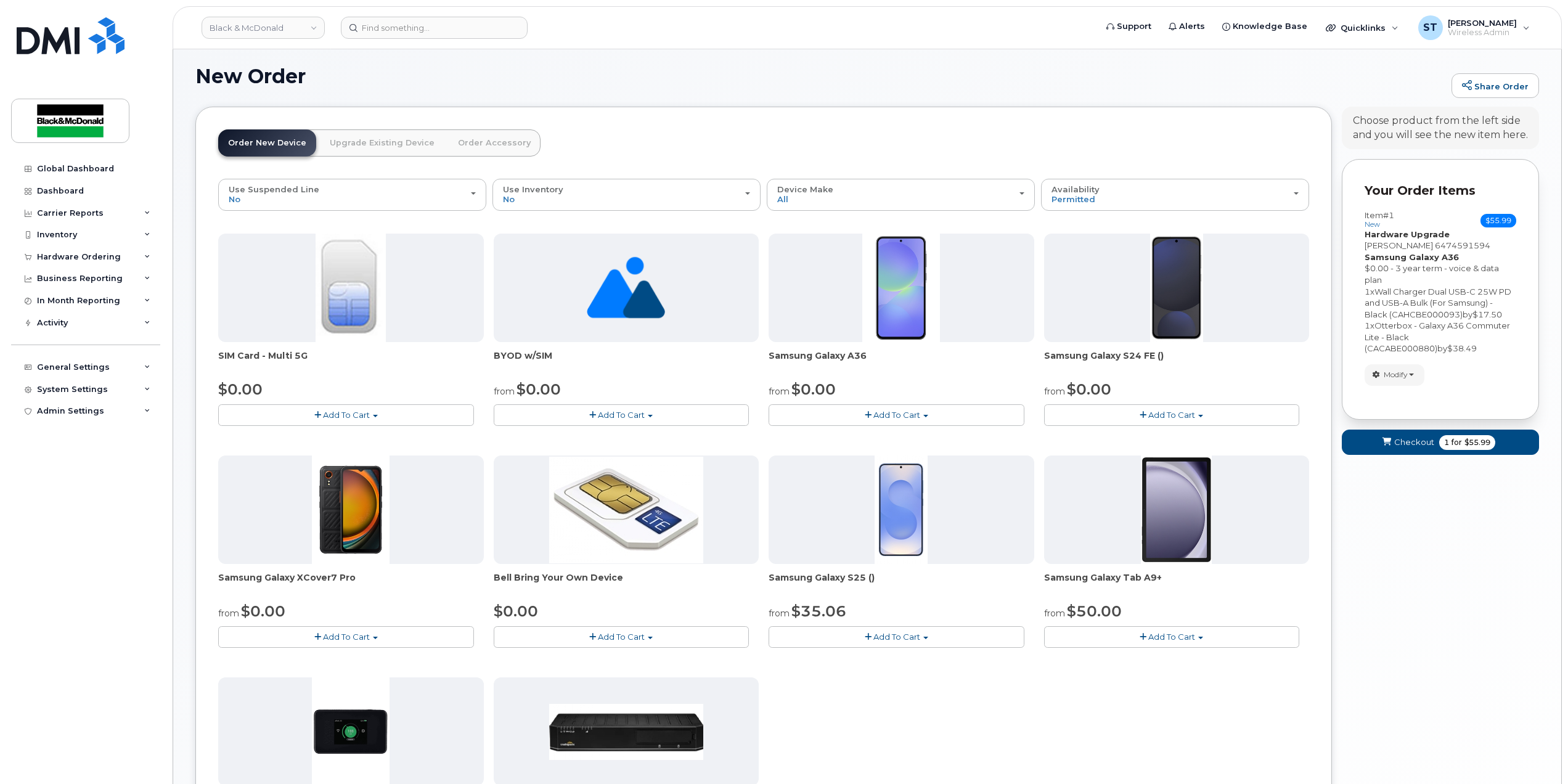
scroll to position [320, 0]
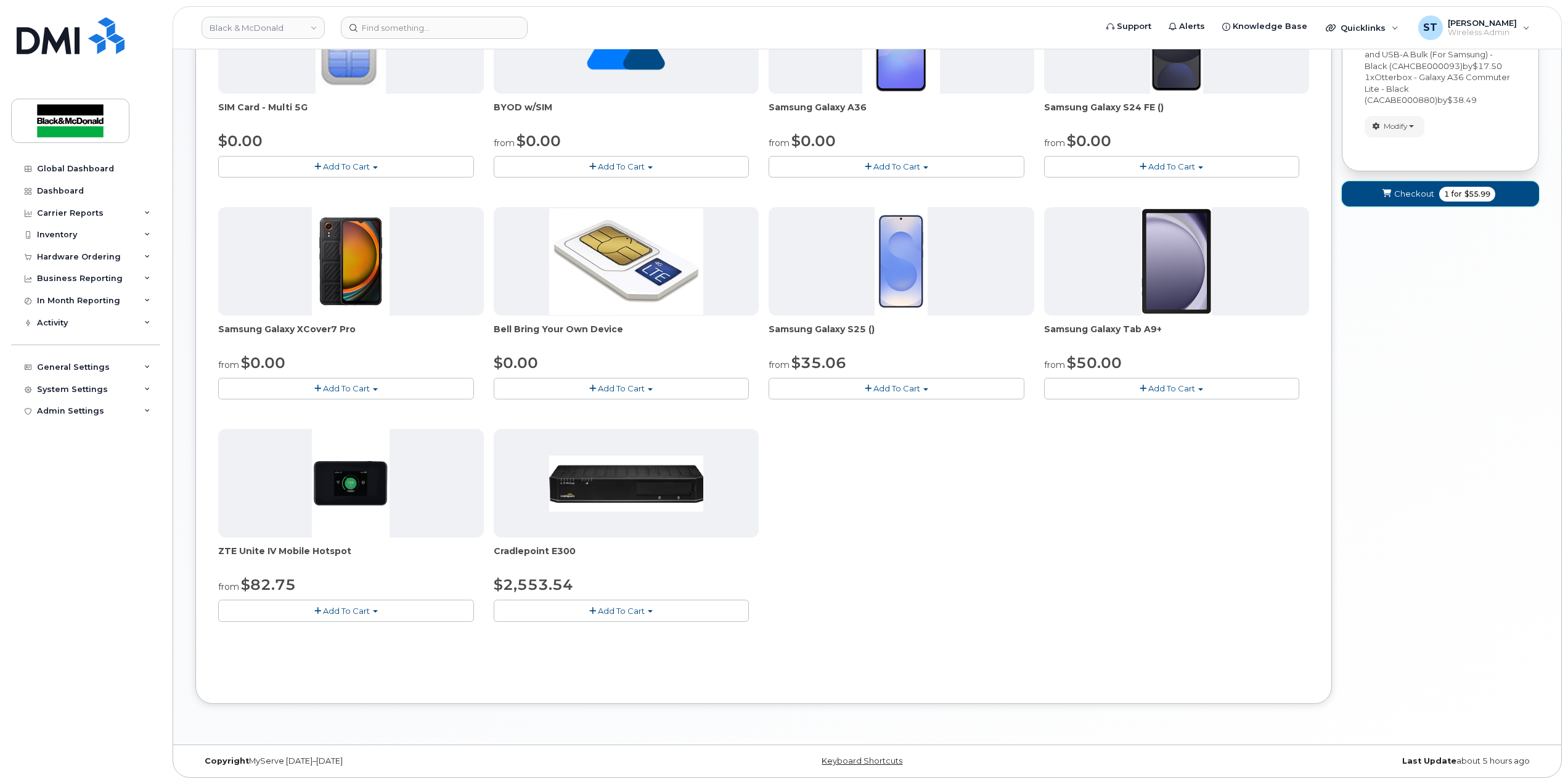
click at [1390, 196] on span "submit" at bounding box center [1387, 193] width 12 height 12
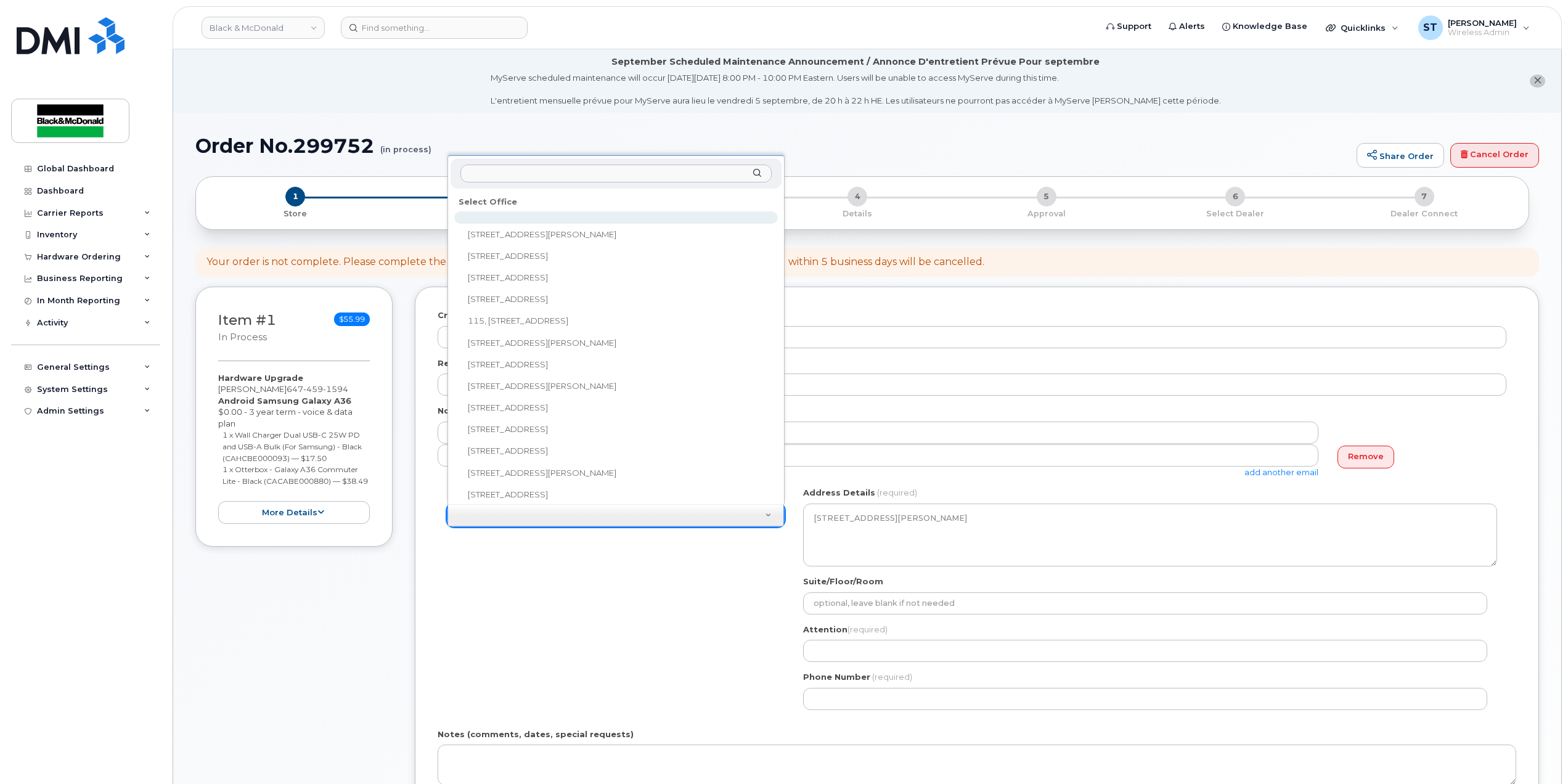
drag, startPoint x: 549, startPoint y: 515, endPoint x: 555, endPoint y: 514, distance: 6.1
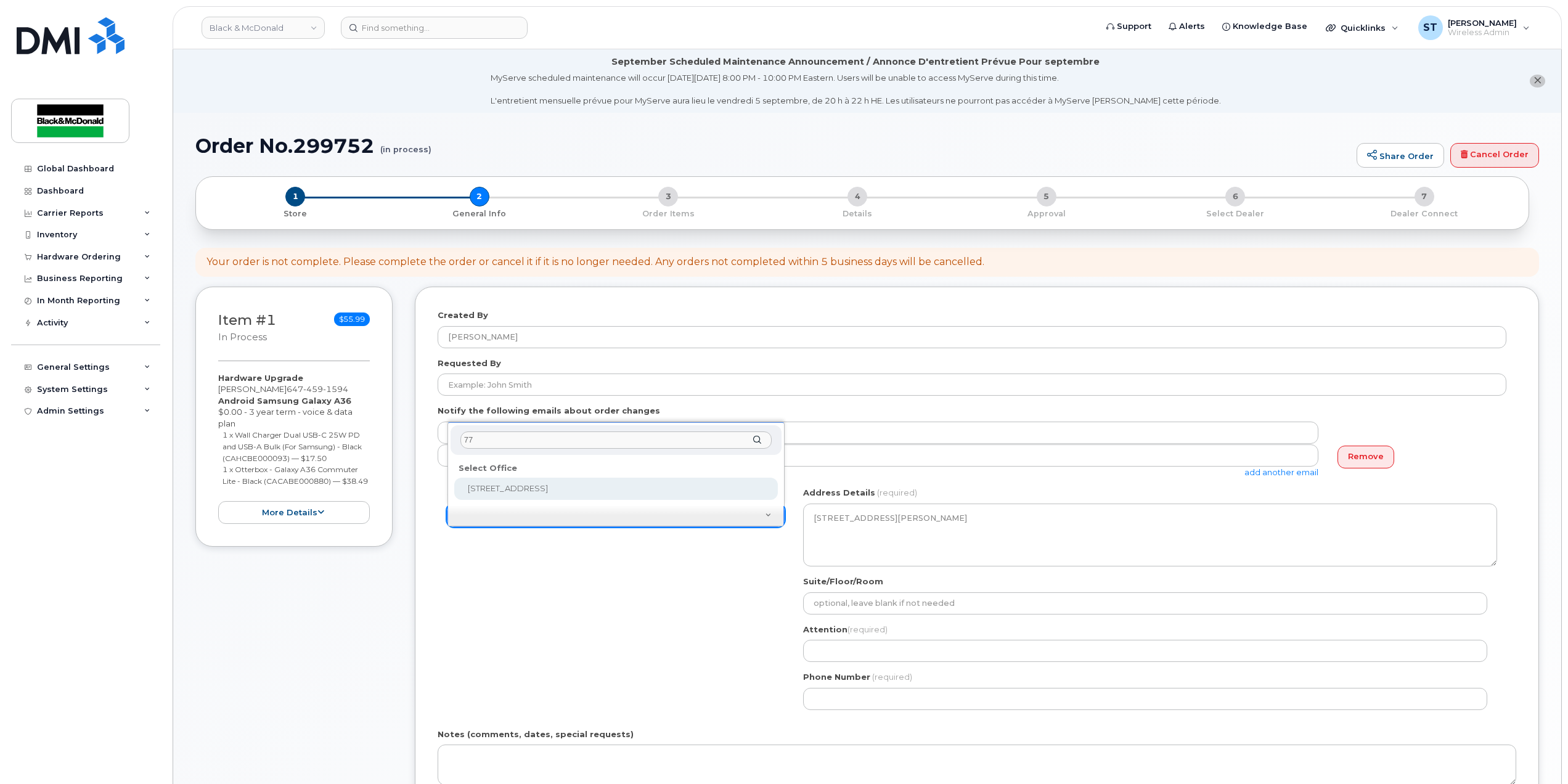
type input "77"
select select
type textarea "77 Railside Road Toronto Ontario M3A1B2"
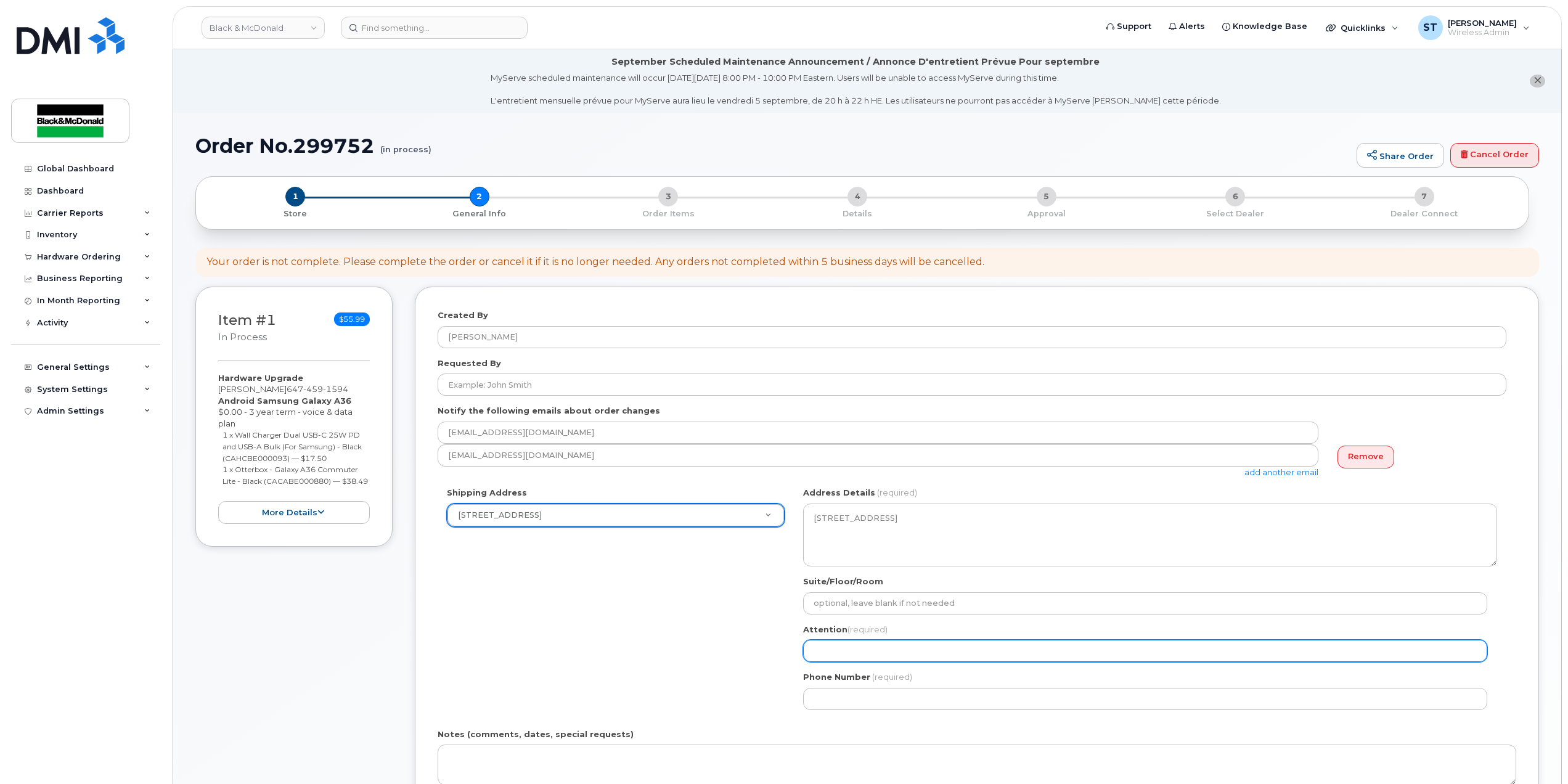
click at [992, 654] on input "Attention (required)" at bounding box center [1145, 651] width 684 height 22
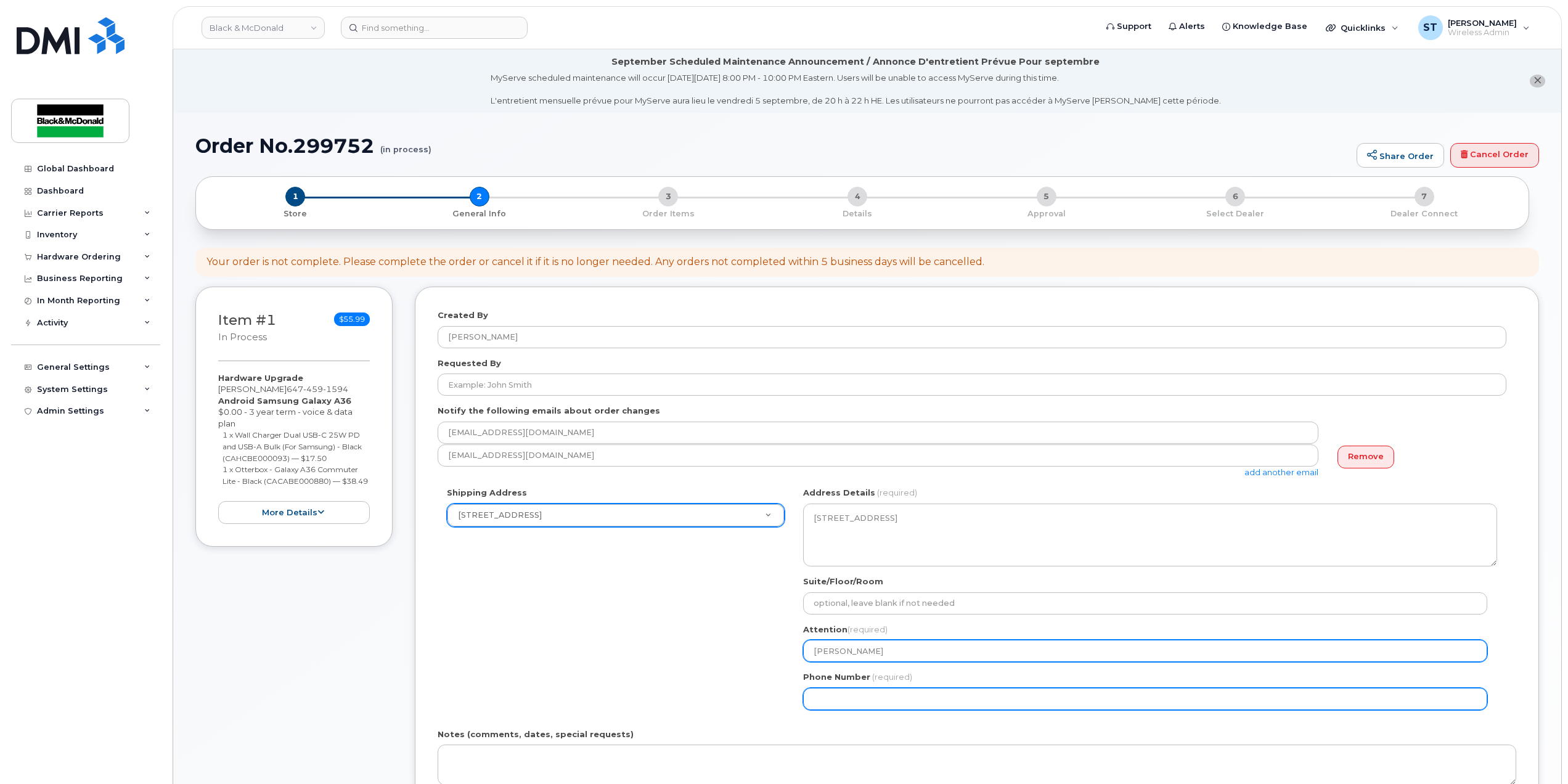
type input "Kristie"
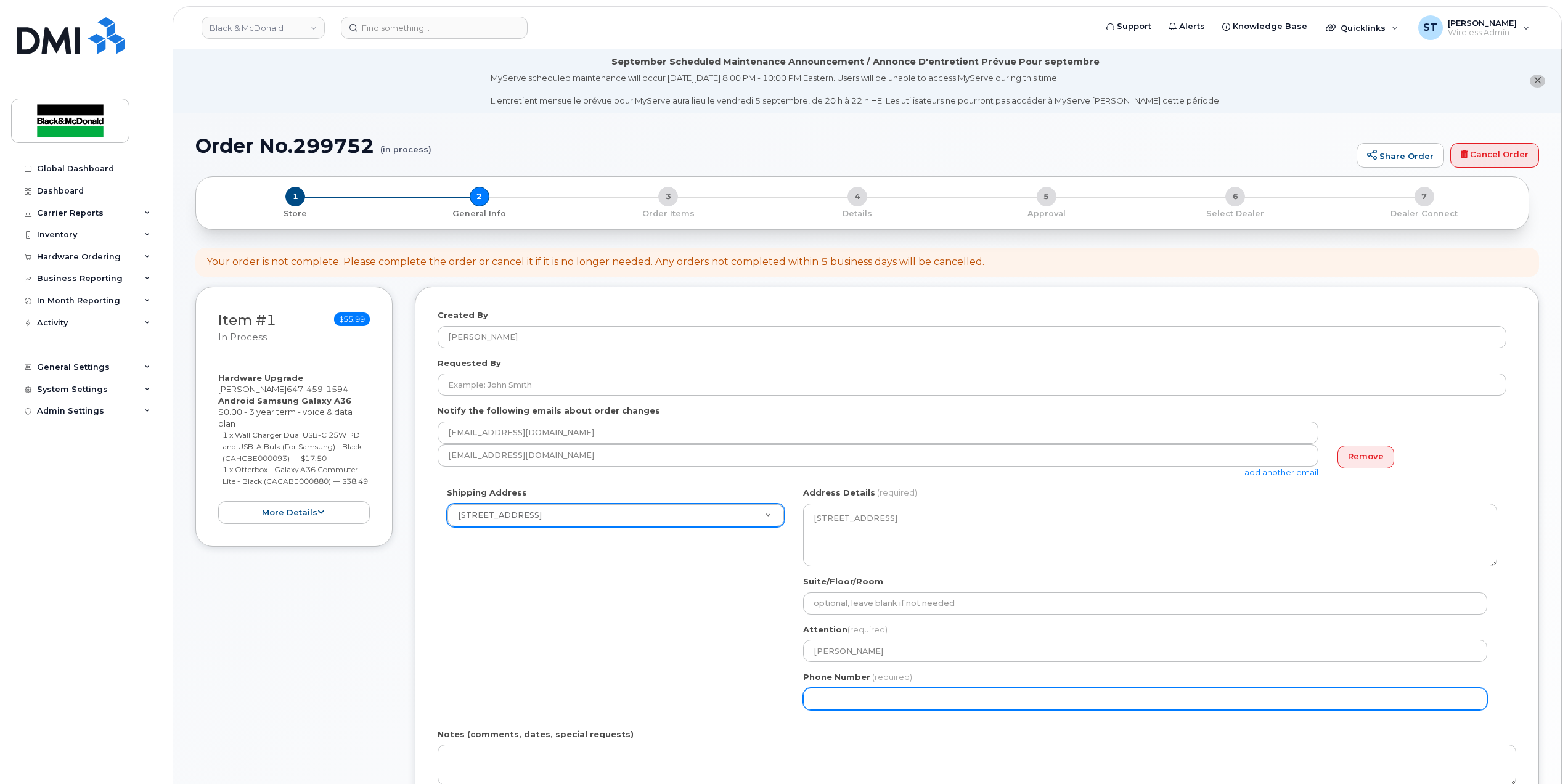
click at [826, 710] on input "Phone Number" at bounding box center [1145, 698] width 684 height 22
click at [898, 706] on input "Phone Number" at bounding box center [1145, 698] width 684 height 22
type input "6"
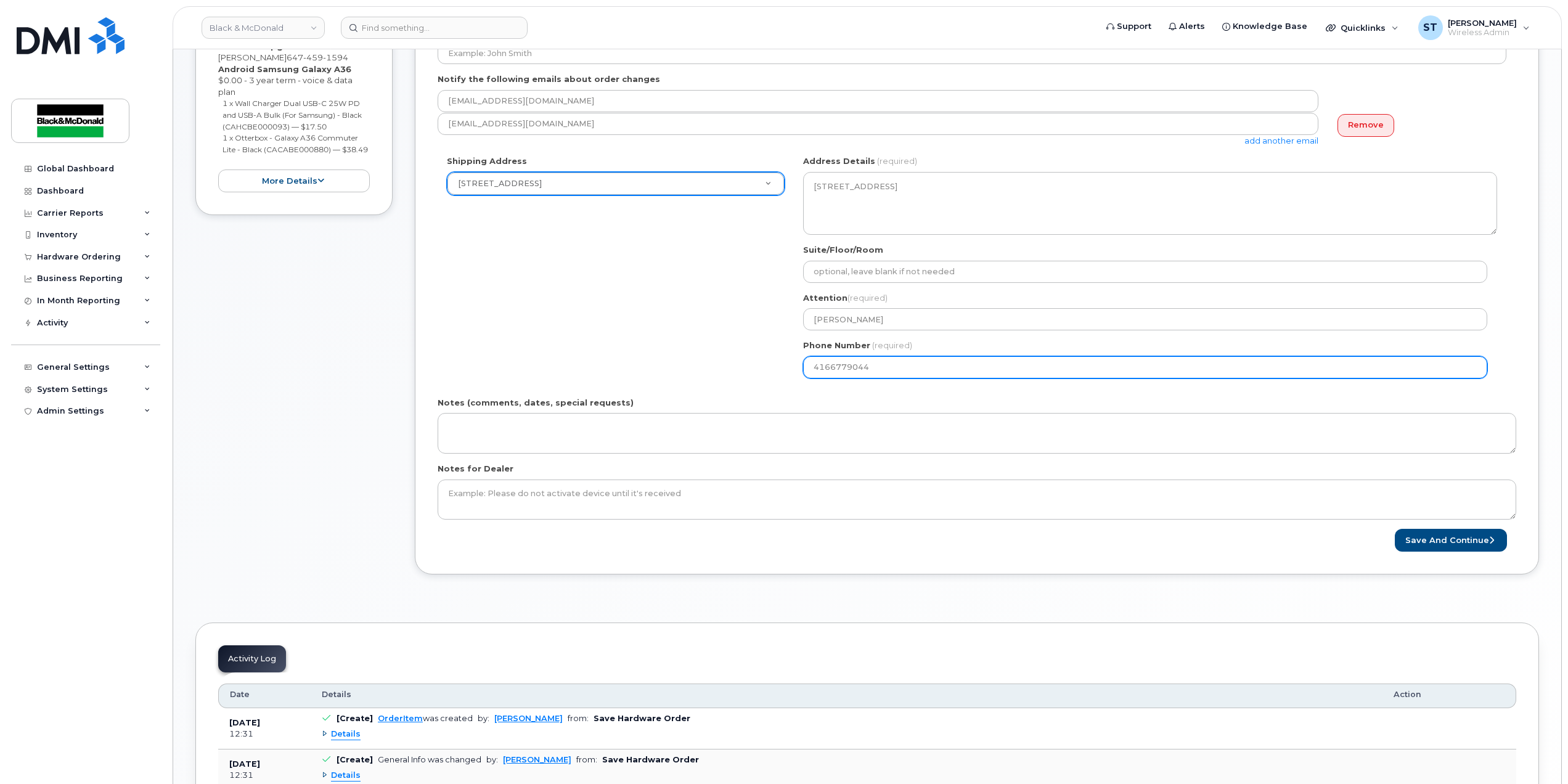
scroll to position [410, 0]
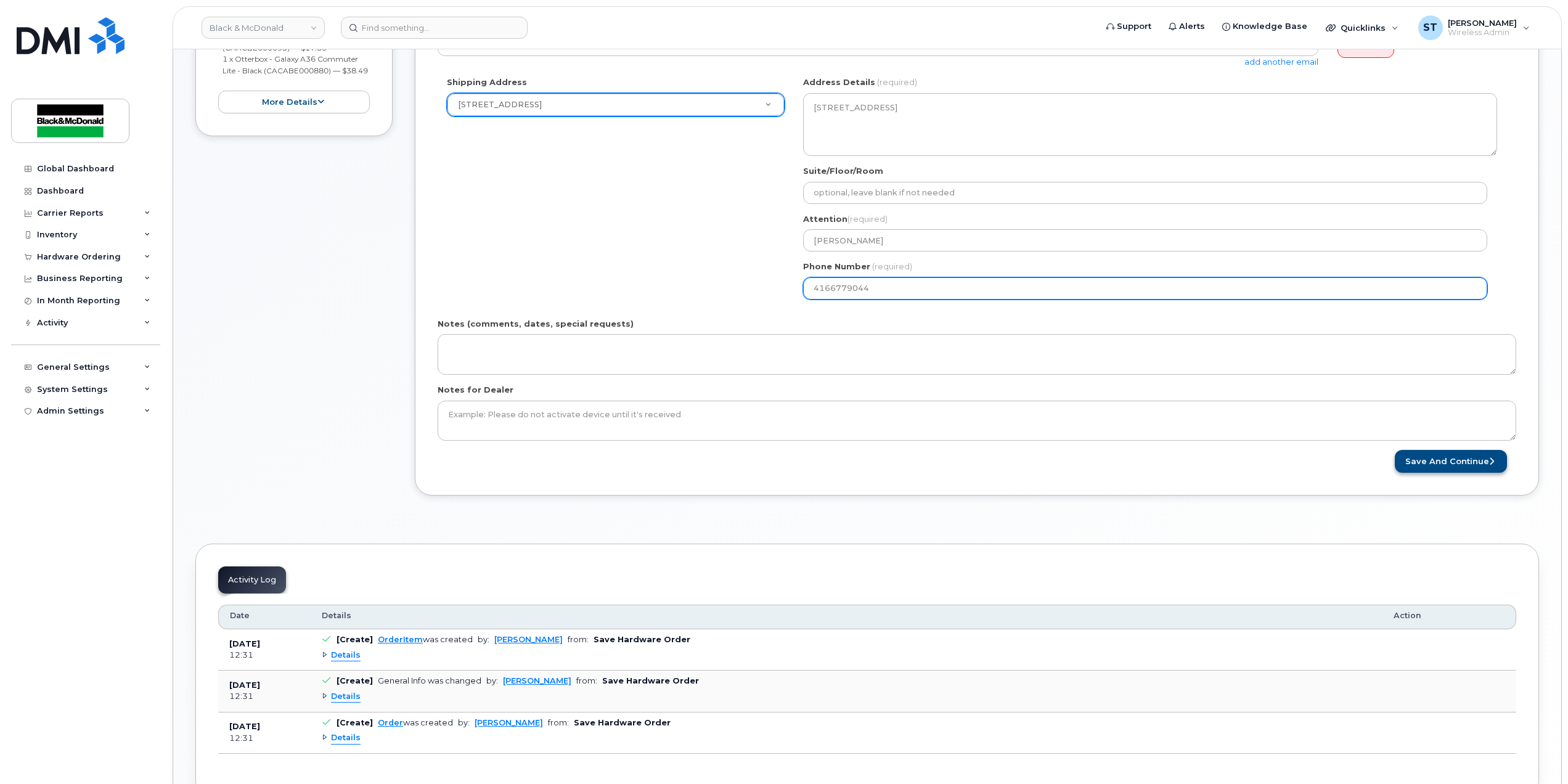
type input "4166779044"
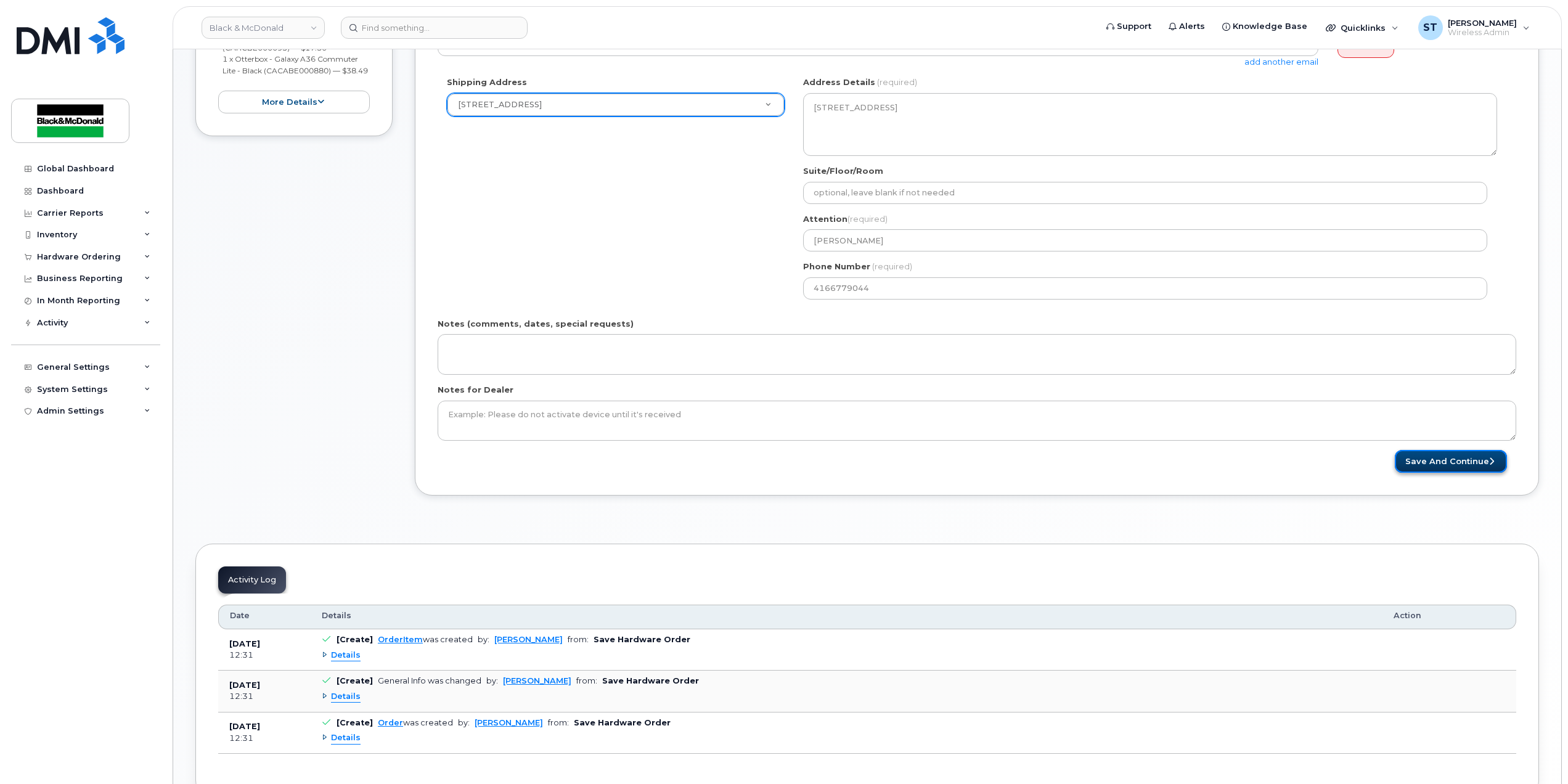
click at [1424, 452] on button "Save and Continue" at bounding box center [1451, 461] width 112 height 22
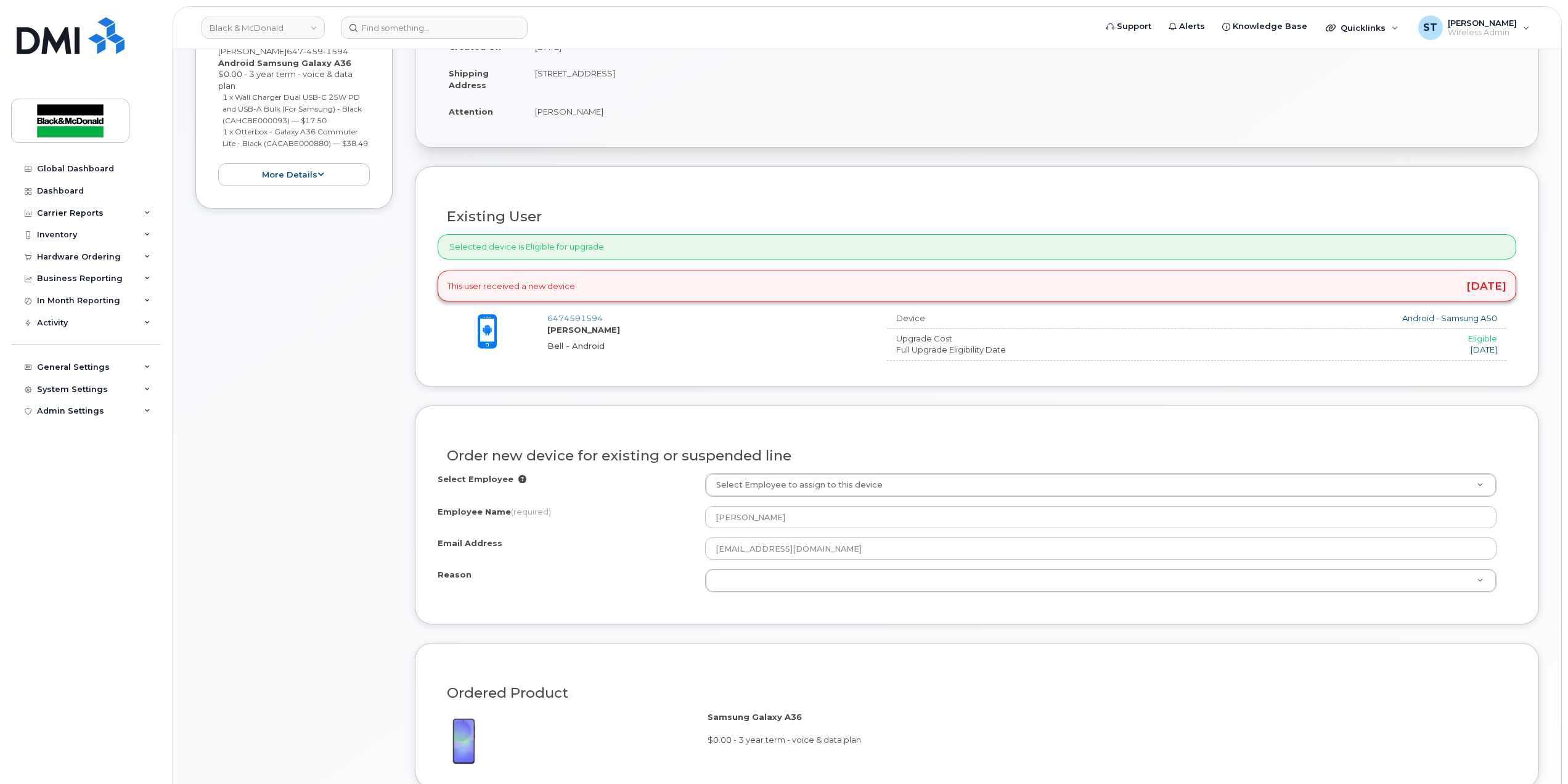
scroll to position [493, 0]
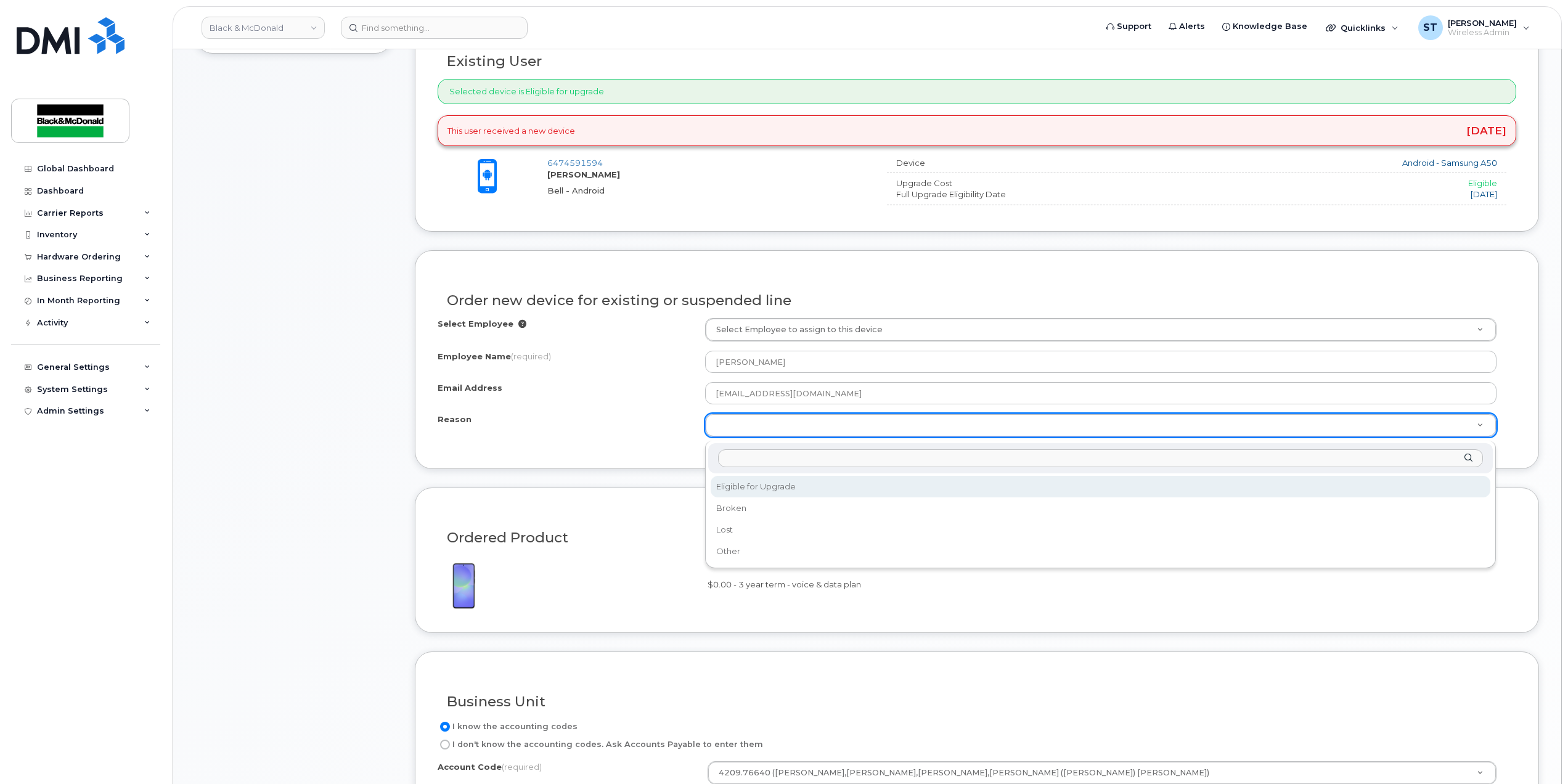
select select "eligible_for_upgrade"
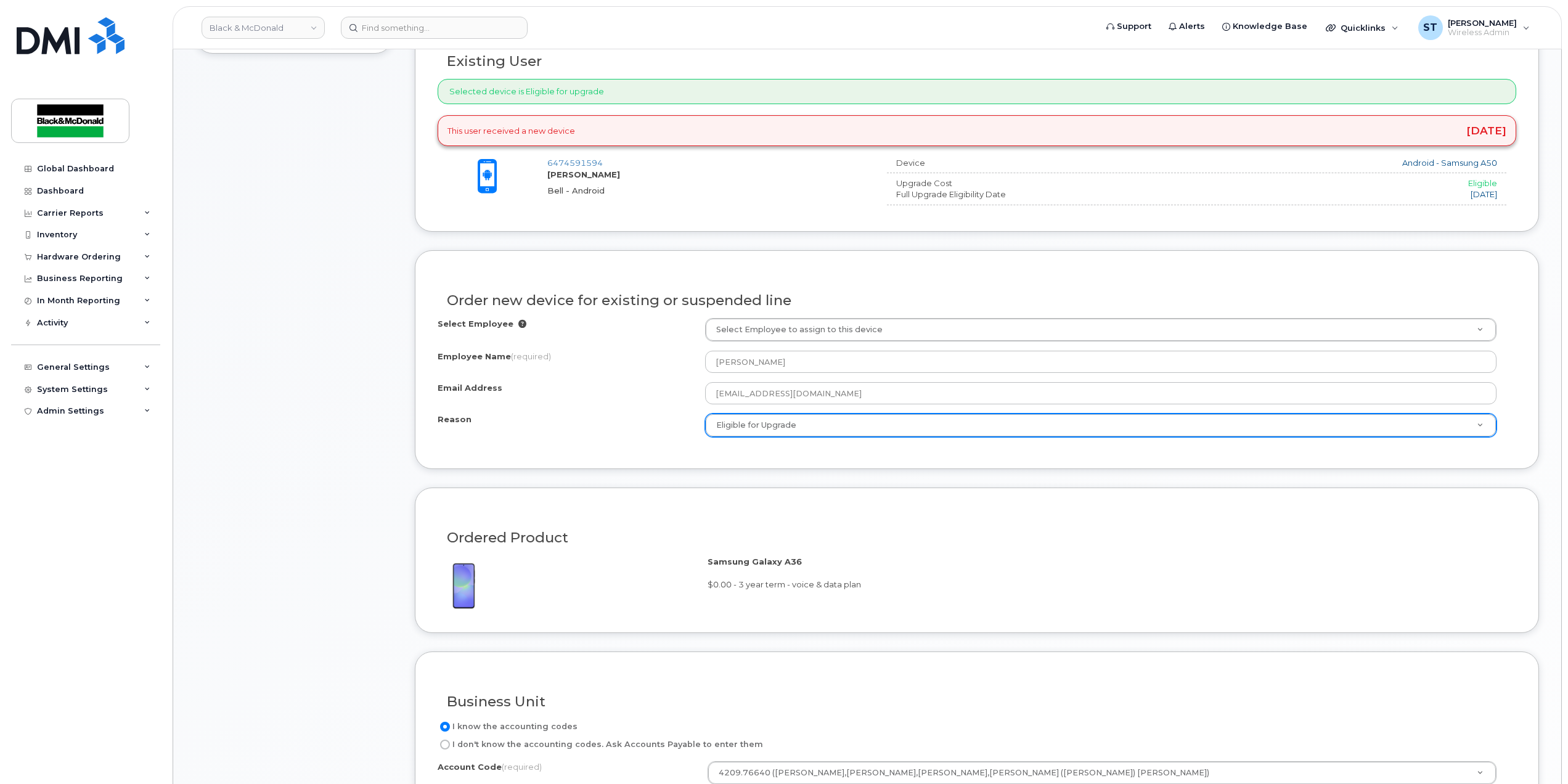
click at [671, 469] on div "Order new device for existing or suspended line Select Employee Select Employee…" at bounding box center [976, 359] width 1124 height 219
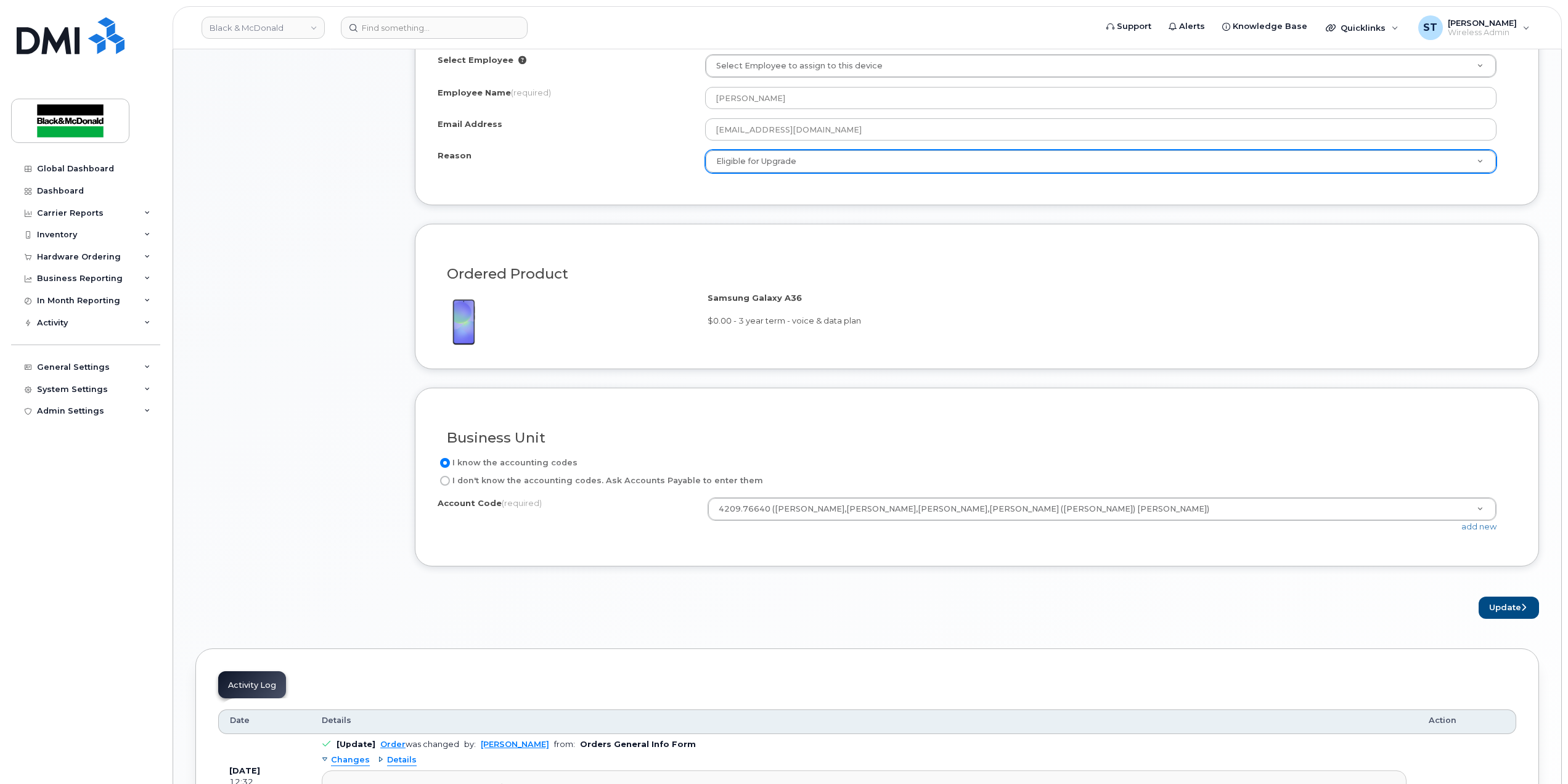
scroll to position [1068, 0]
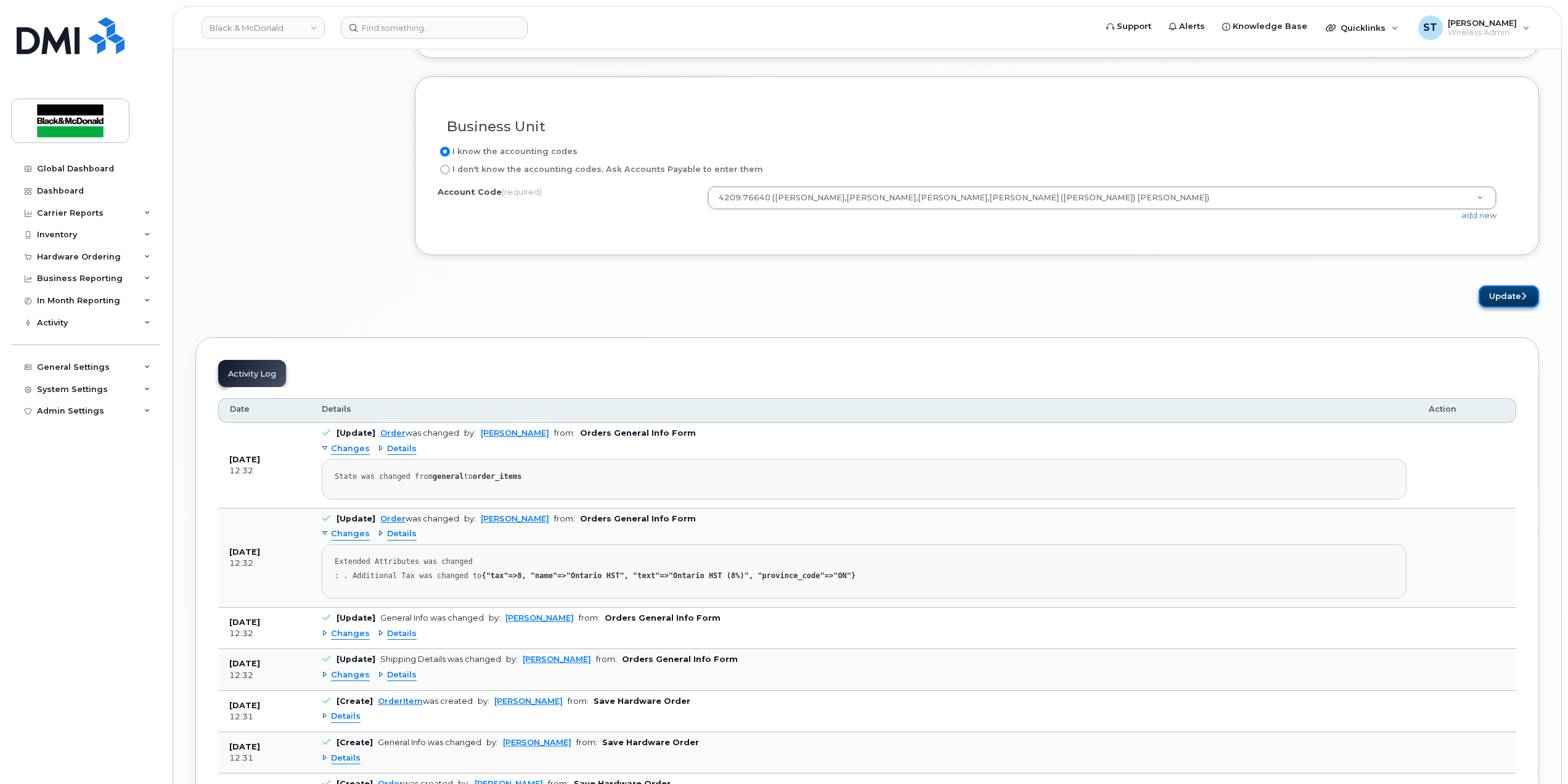
click at [1506, 297] on button "Update" at bounding box center [1509, 296] width 60 height 22
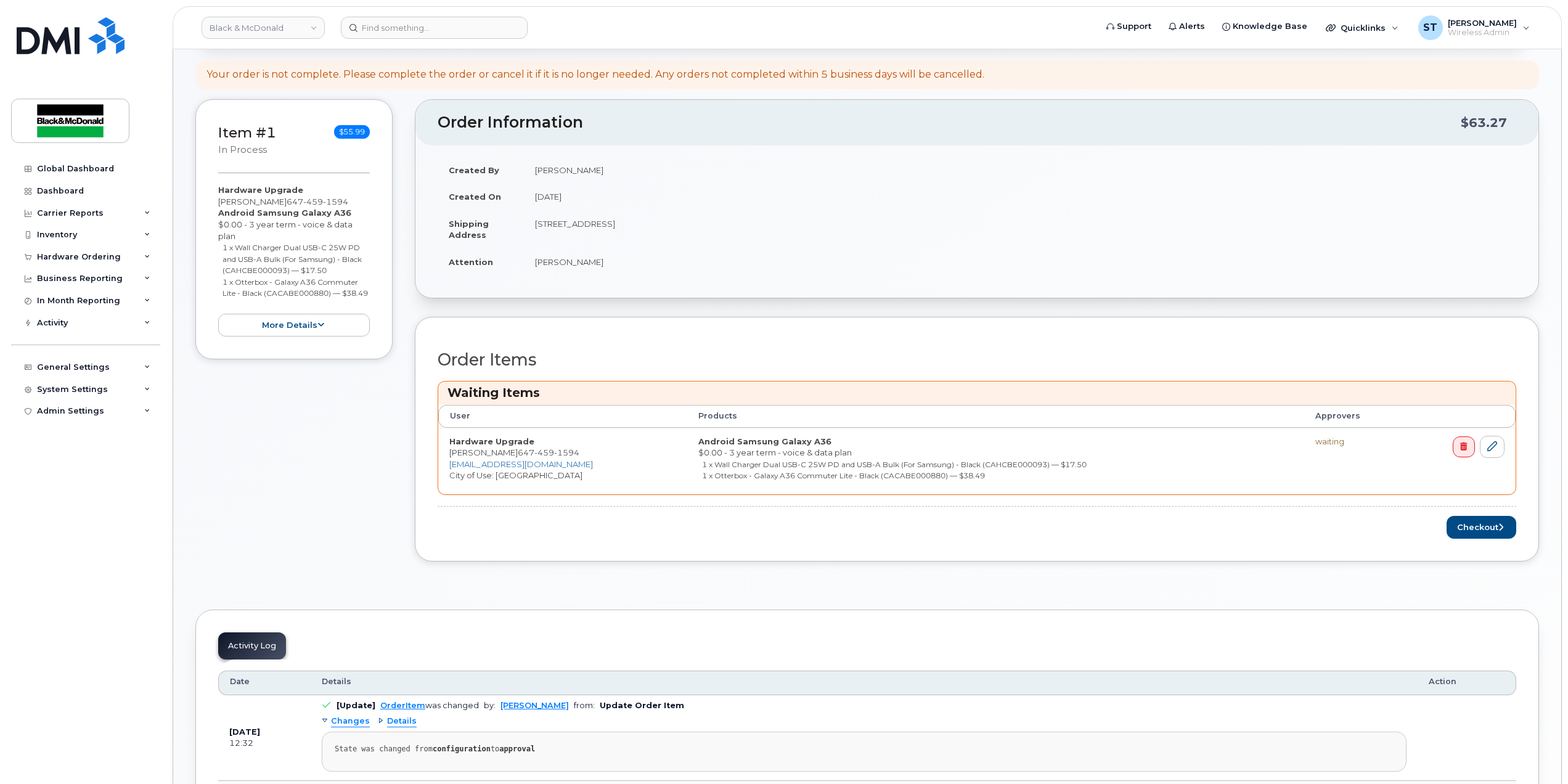
scroll to position [410, 0]
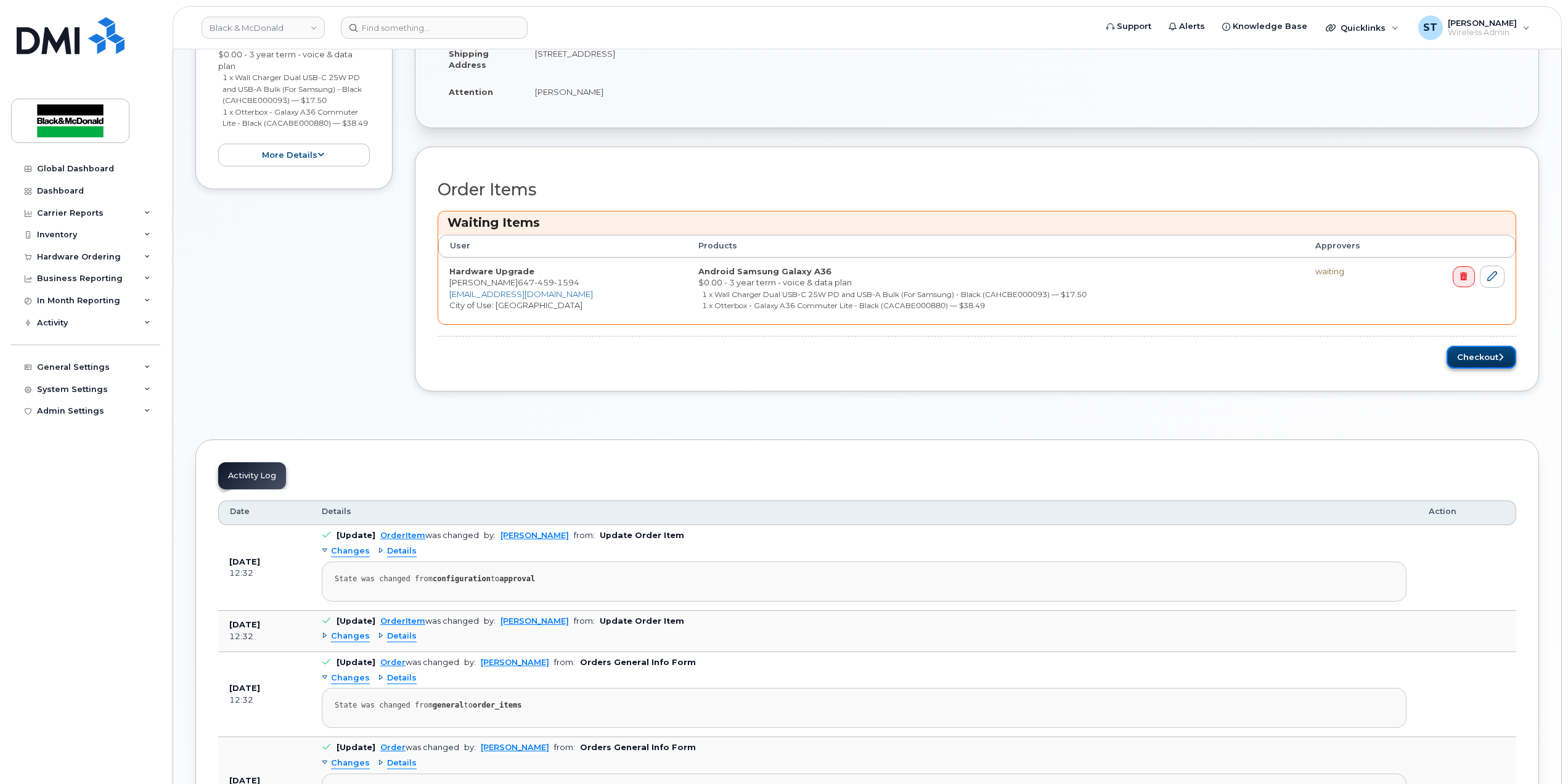
click at [1465, 353] on button "Checkout" at bounding box center [1482, 356] width 70 height 22
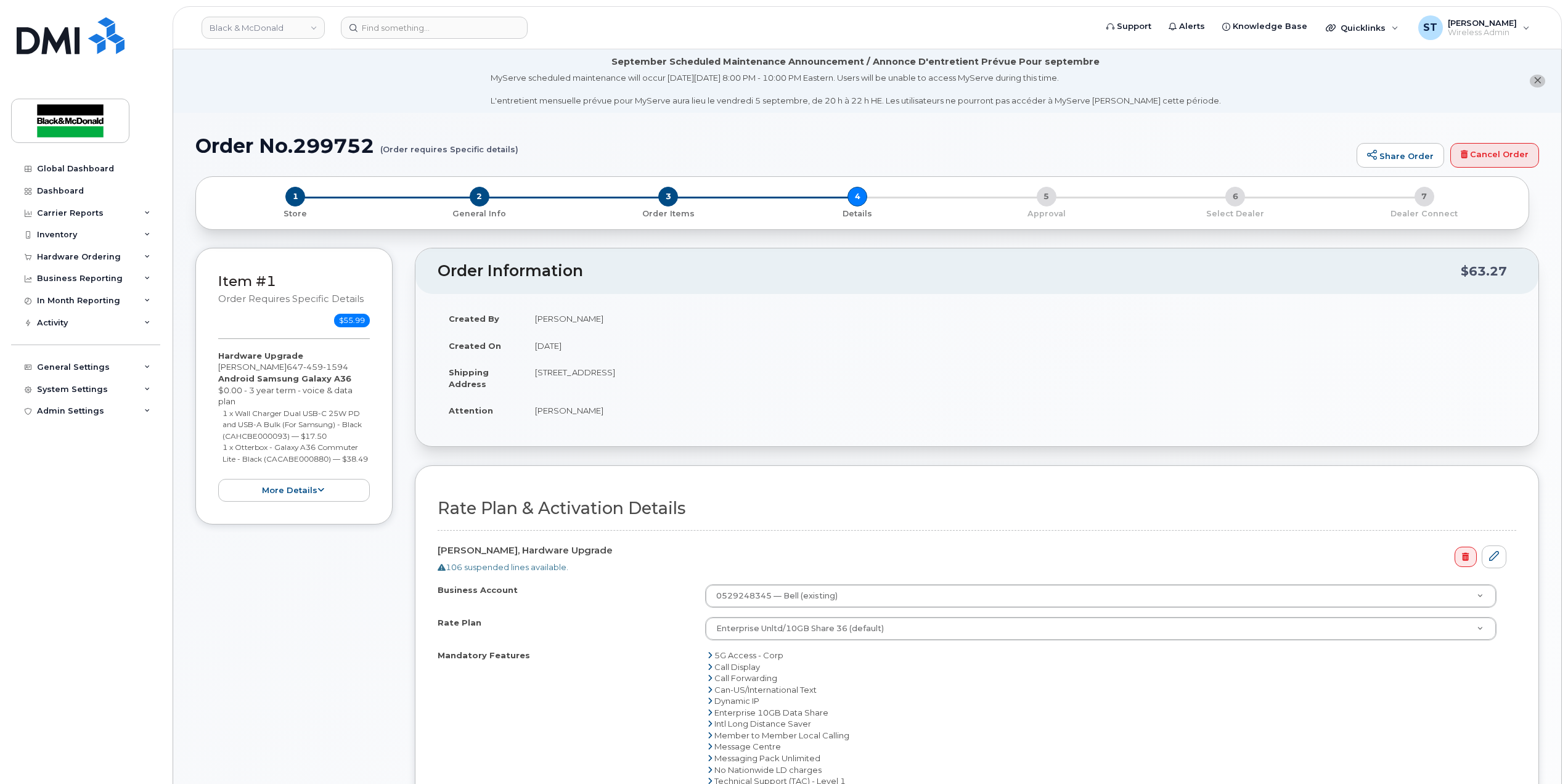
scroll to position [493, 0]
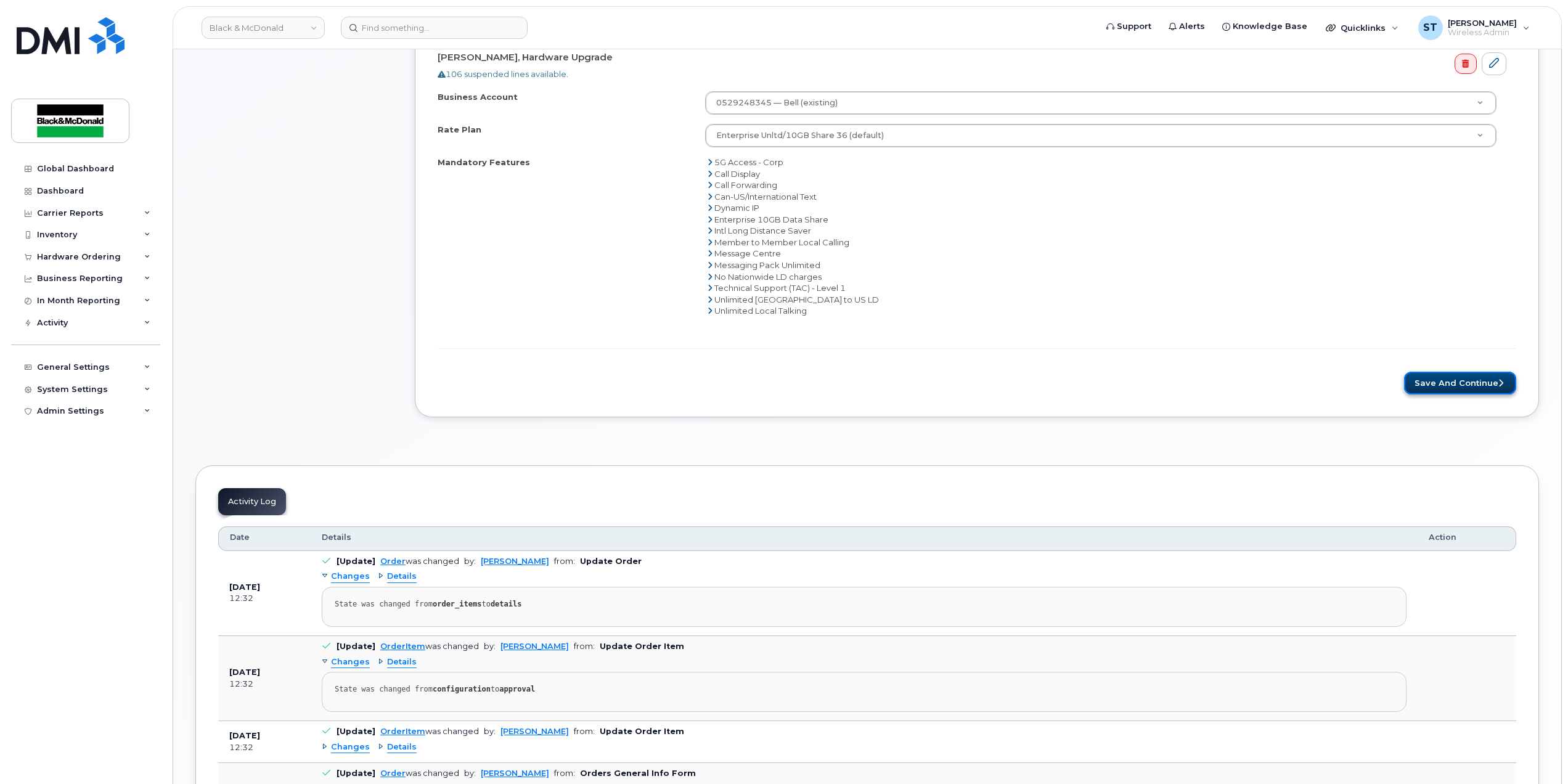
click at [1443, 385] on button "Save and Continue" at bounding box center [1460, 383] width 112 height 22
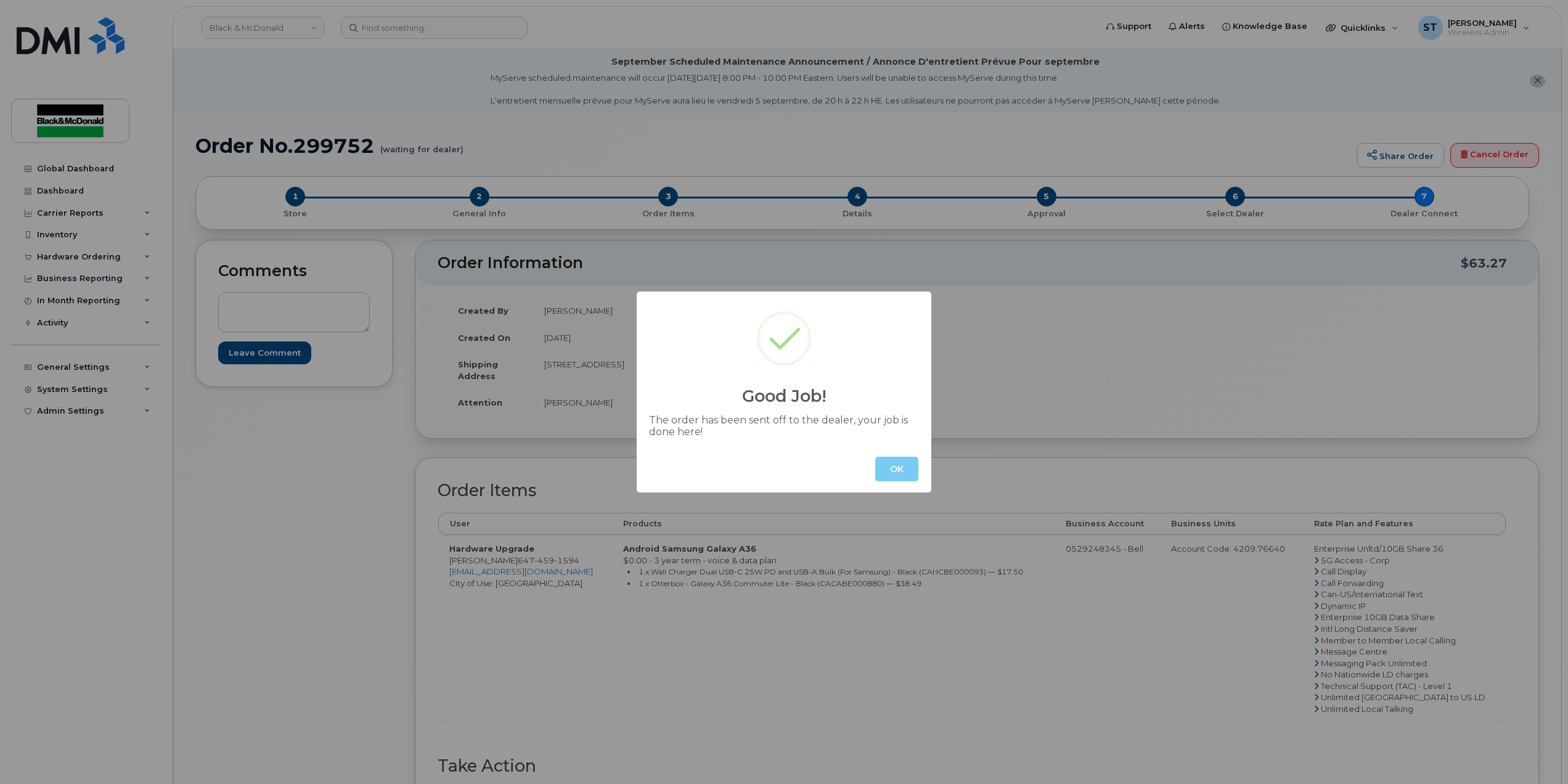
click at [882, 472] on button "OK" at bounding box center [897, 469] width 43 height 25
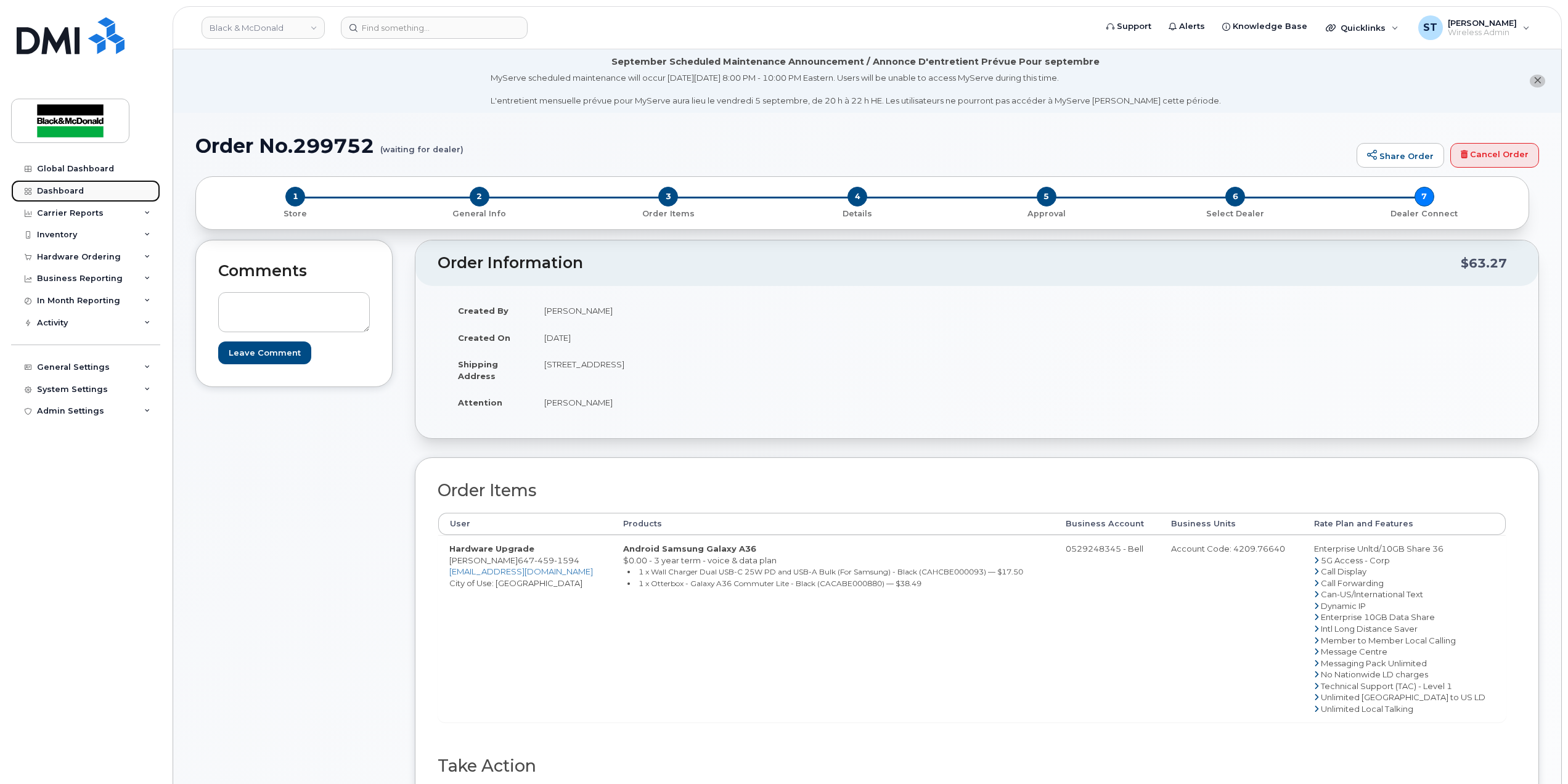
click at [65, 191] on div "Dashboard" at bounding box center [60, 191] width 47 height 10
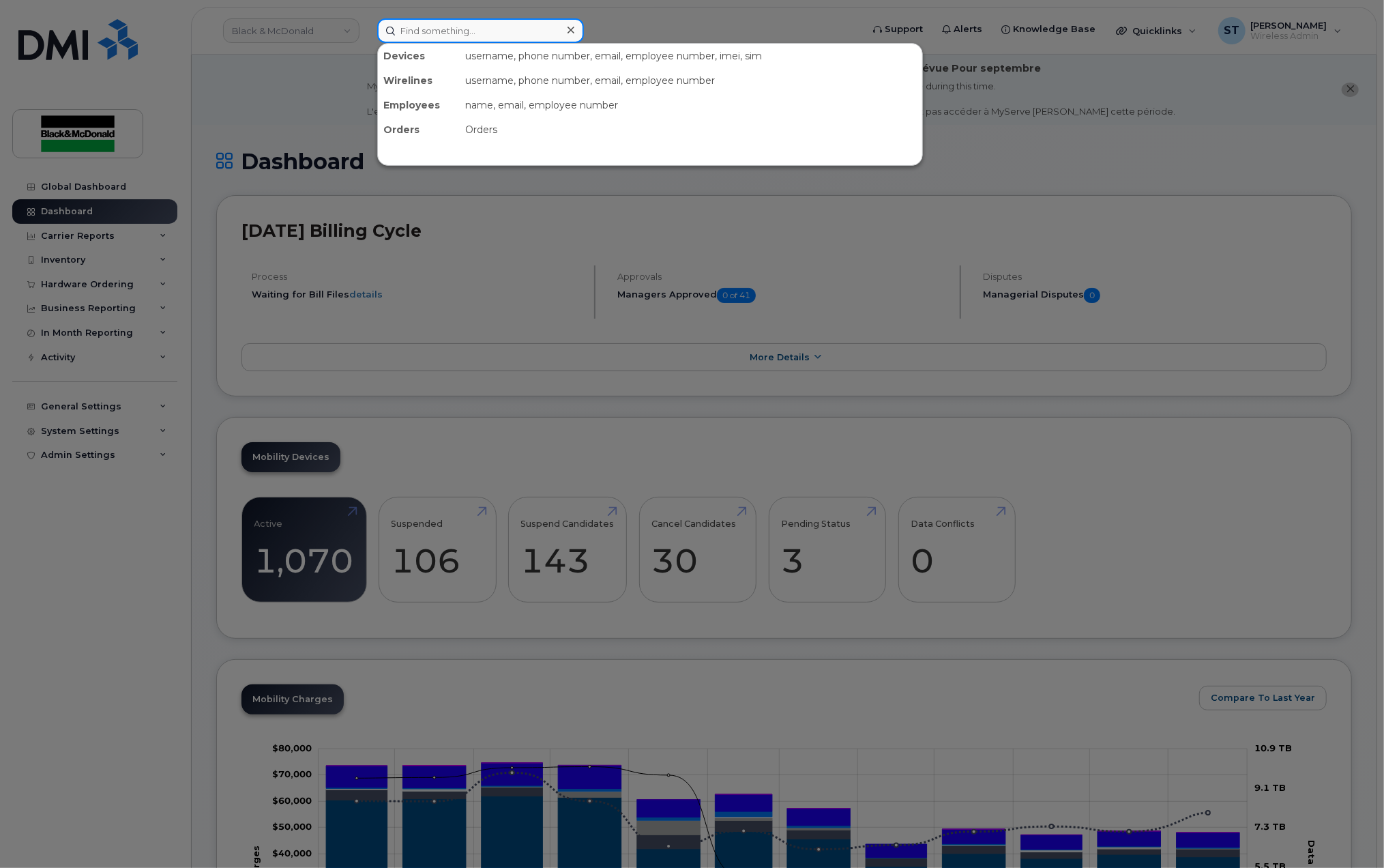
click at [410, 28] on input at bounding box center [481, 30] width 207 height 25
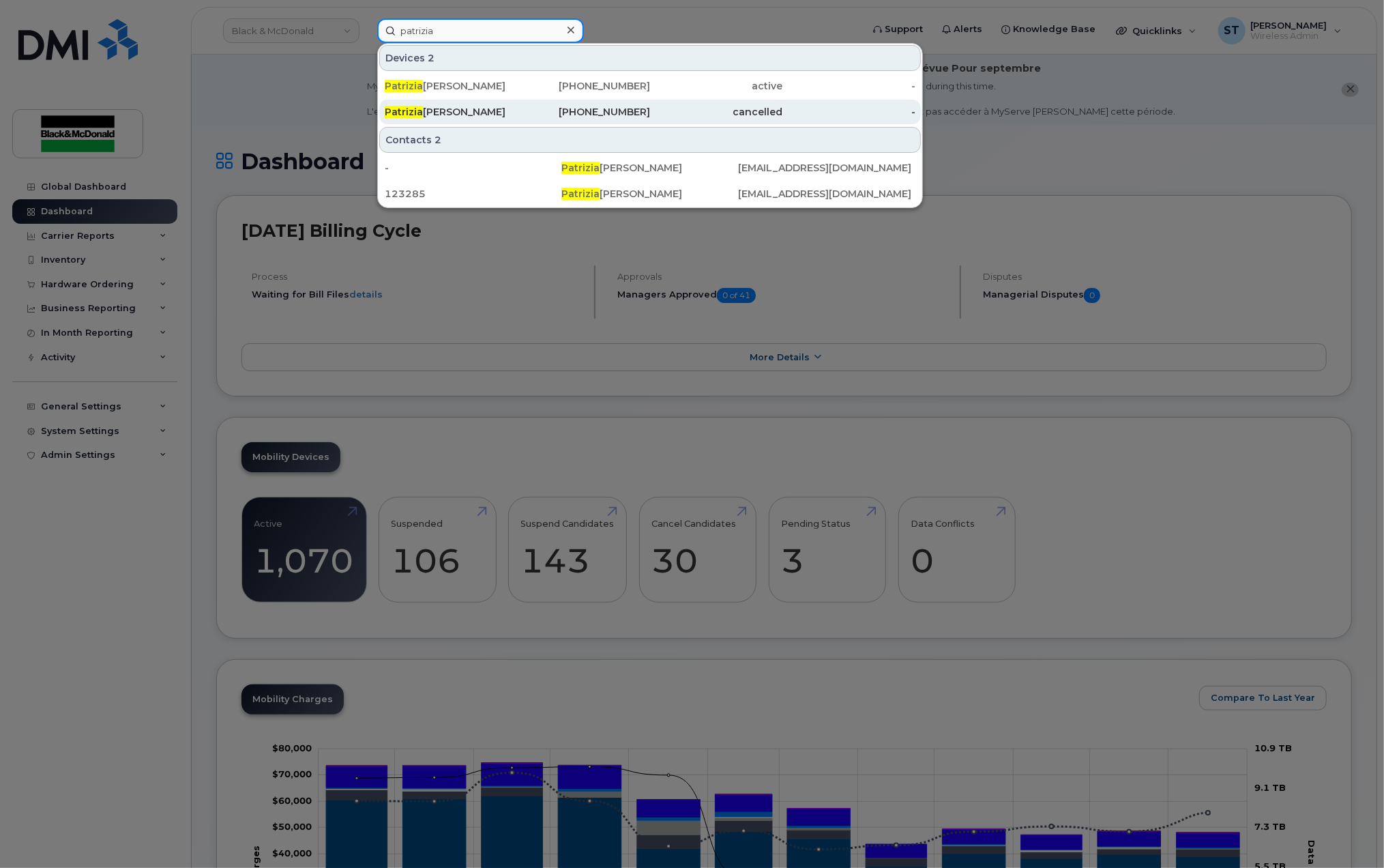
type input "Patrizia"
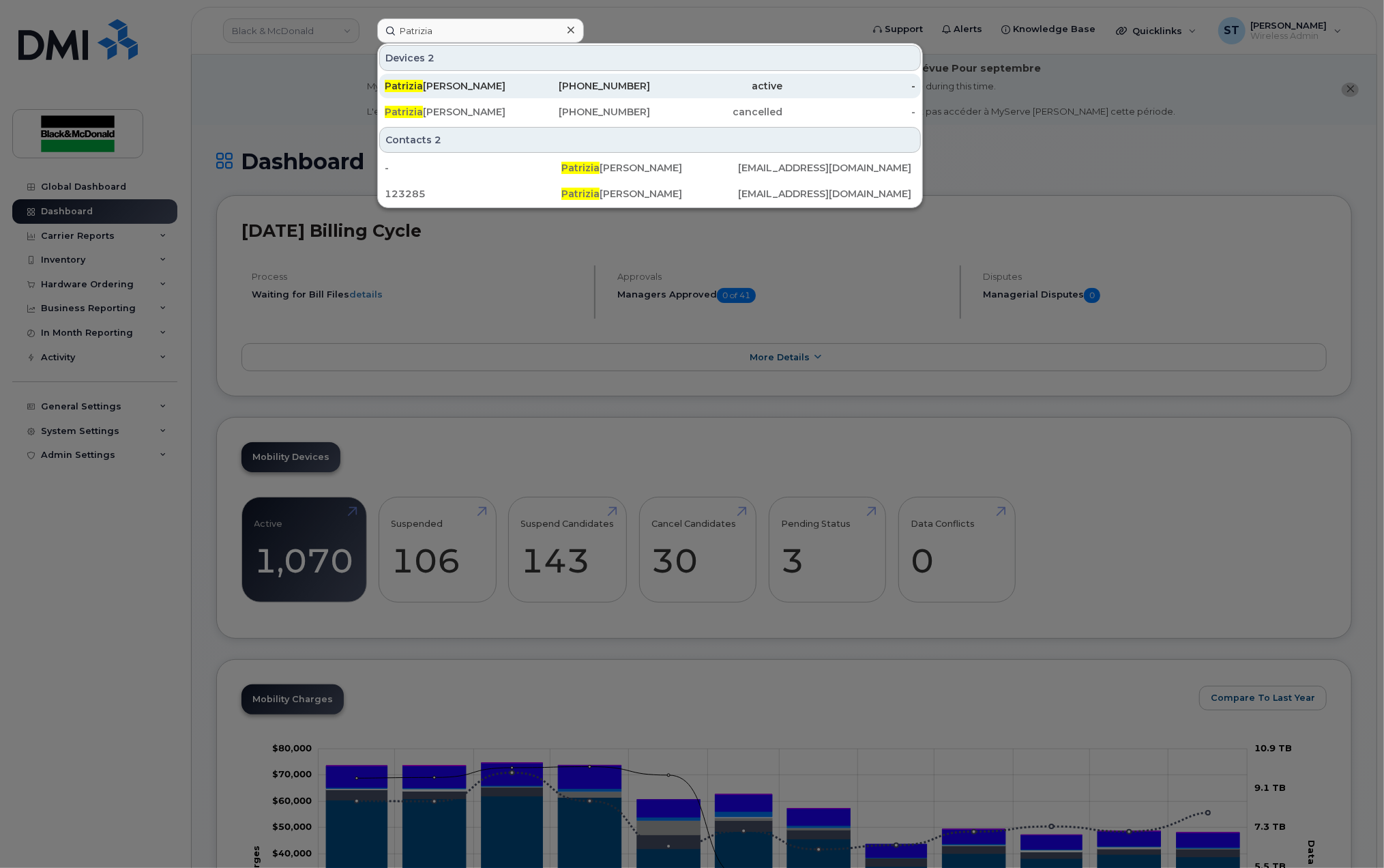
click at [438, 86] on div "Patrizia Bartella" at bounding box center [452, 86] width 133 height 14
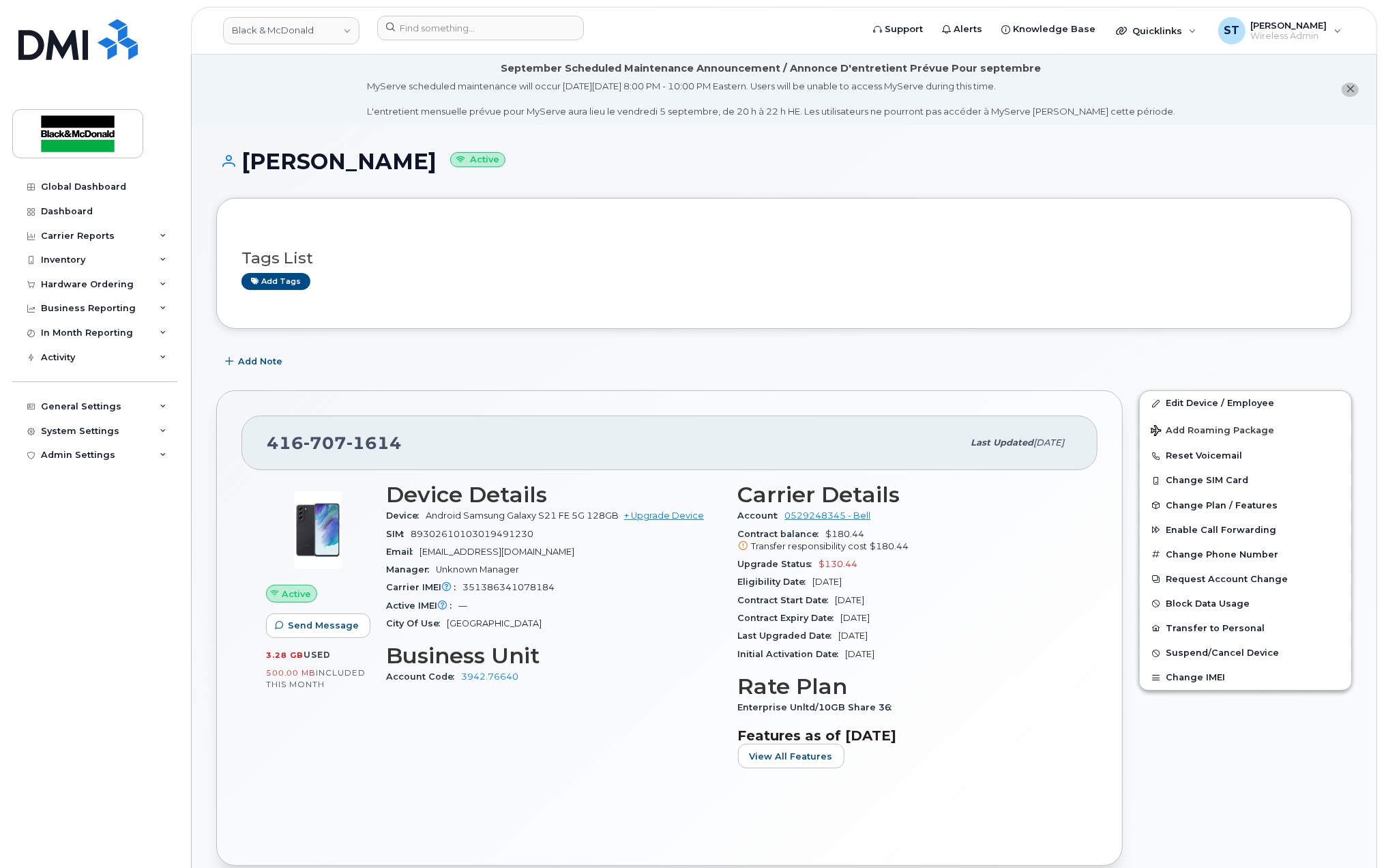
click at [645, 720] on div "Device Details Device Android Samsung Galaxy S21 FE 5G 128GB + Upgrade Device S…" at bounding box center [554, 631] width 352 height 313
click at [574, 817] on div "Active Send Message 3.28 GB  used 500.00 MB  included this month Device Details…" at bounding box center [669, 655] width 856 height 371
click at [901, 787] on div "Carrier Details Account 0529248345 - Bell Contract balance $180.44 Transfer res…" at bounding box center [906, 631] width 352 height 313
